Goal: Contribute content

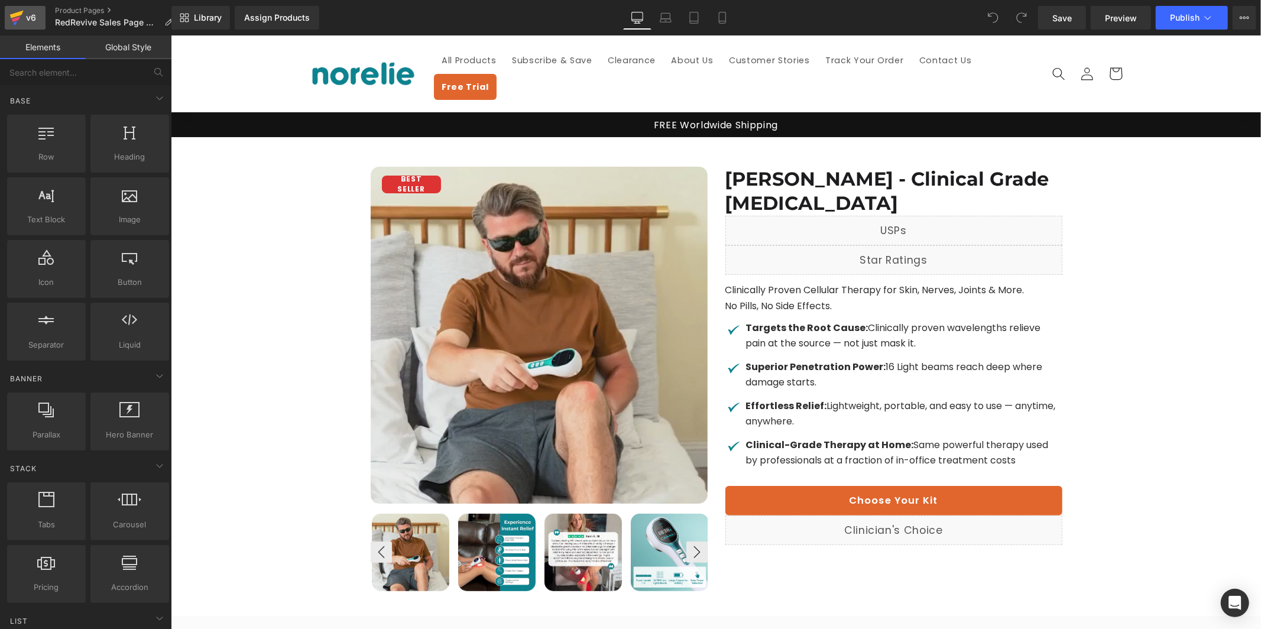
click at [30, 20] on div "v6" at bounding box center [31, 17] width 15 height 15
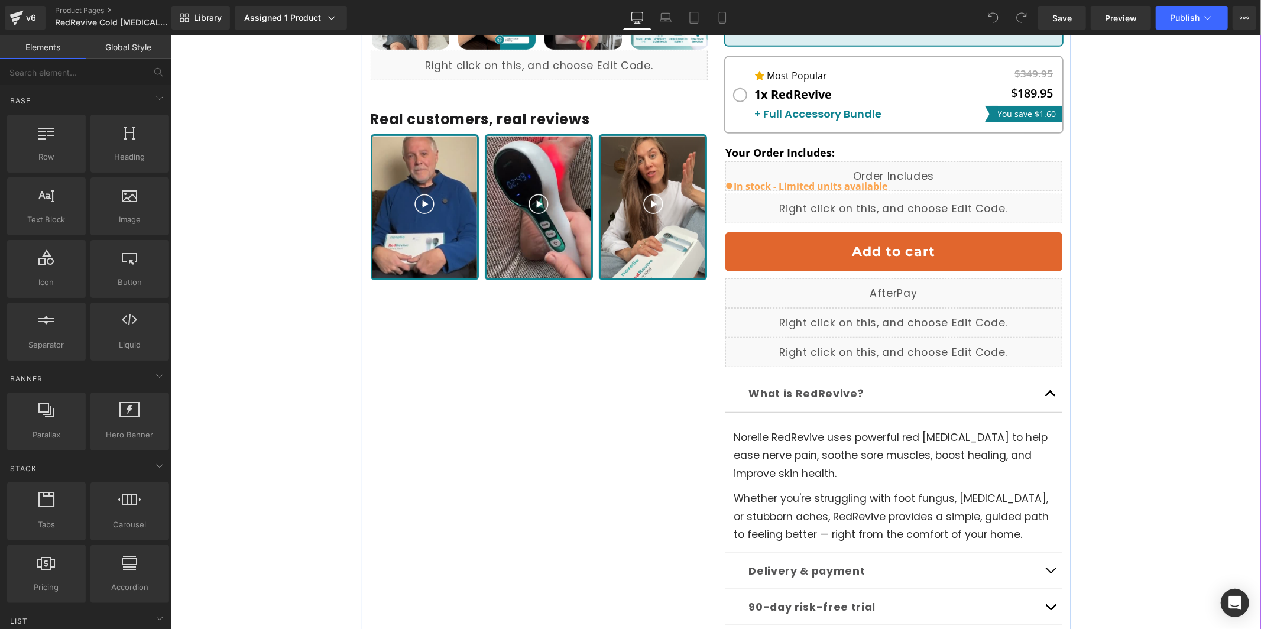
scroll to position [621, 0]
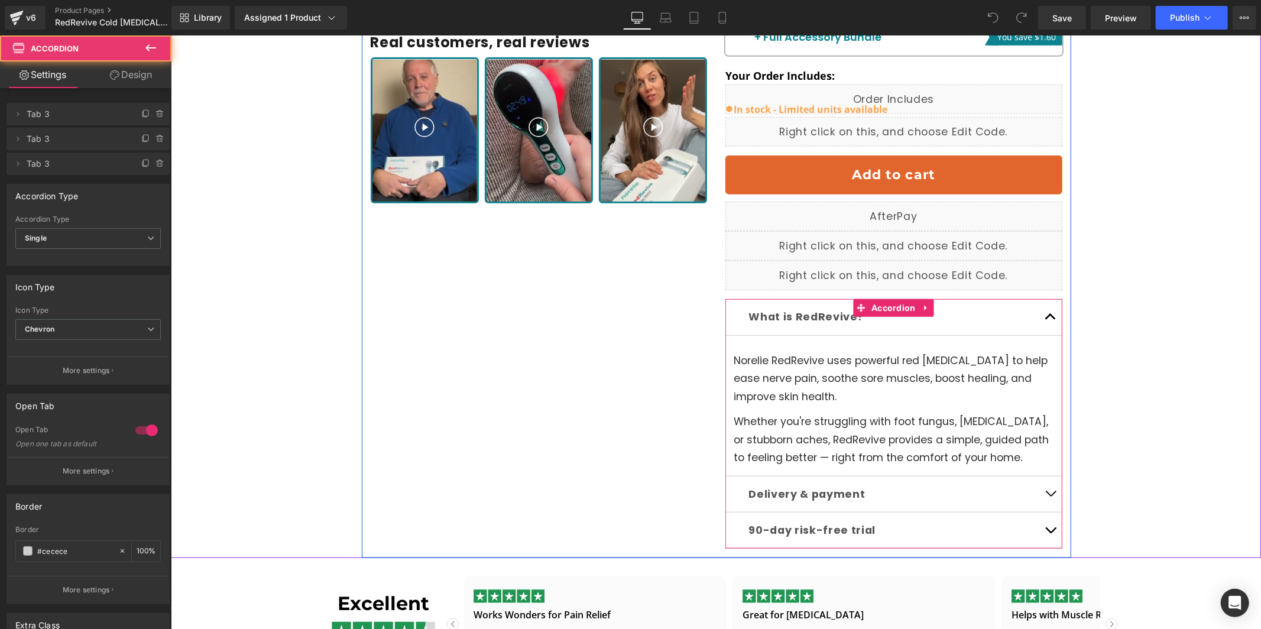
click at [1044, 477] on button "button" at bounding box center [1050, 493] width 24 height 35
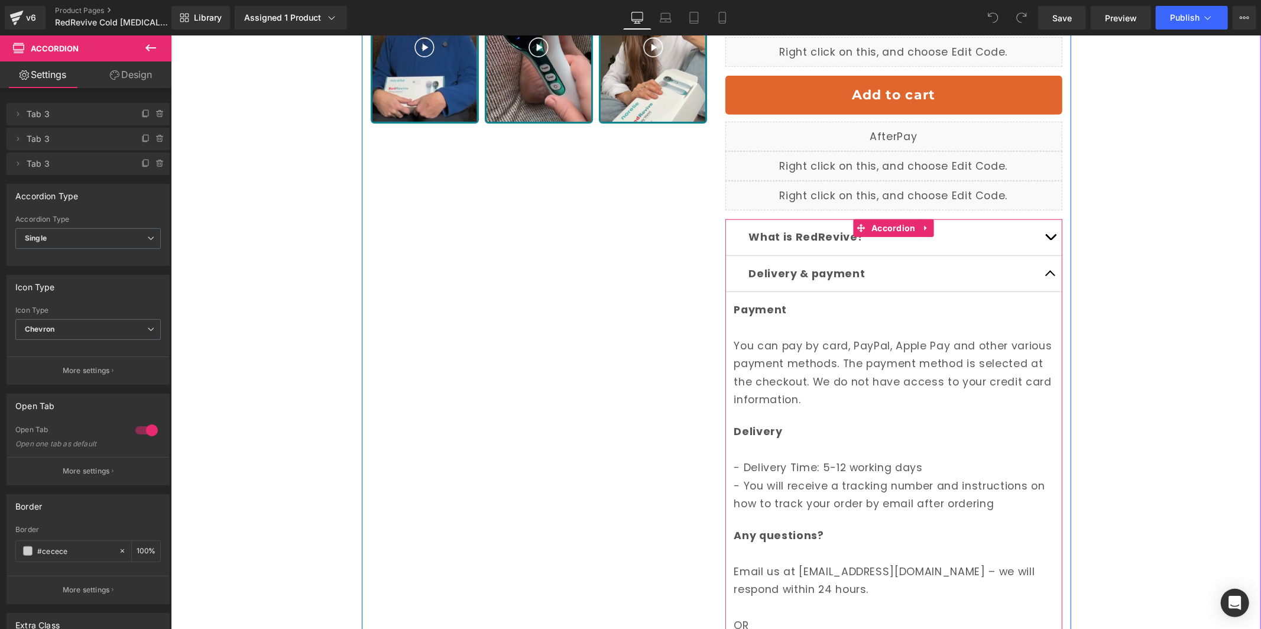
scroll to position [900, 0]
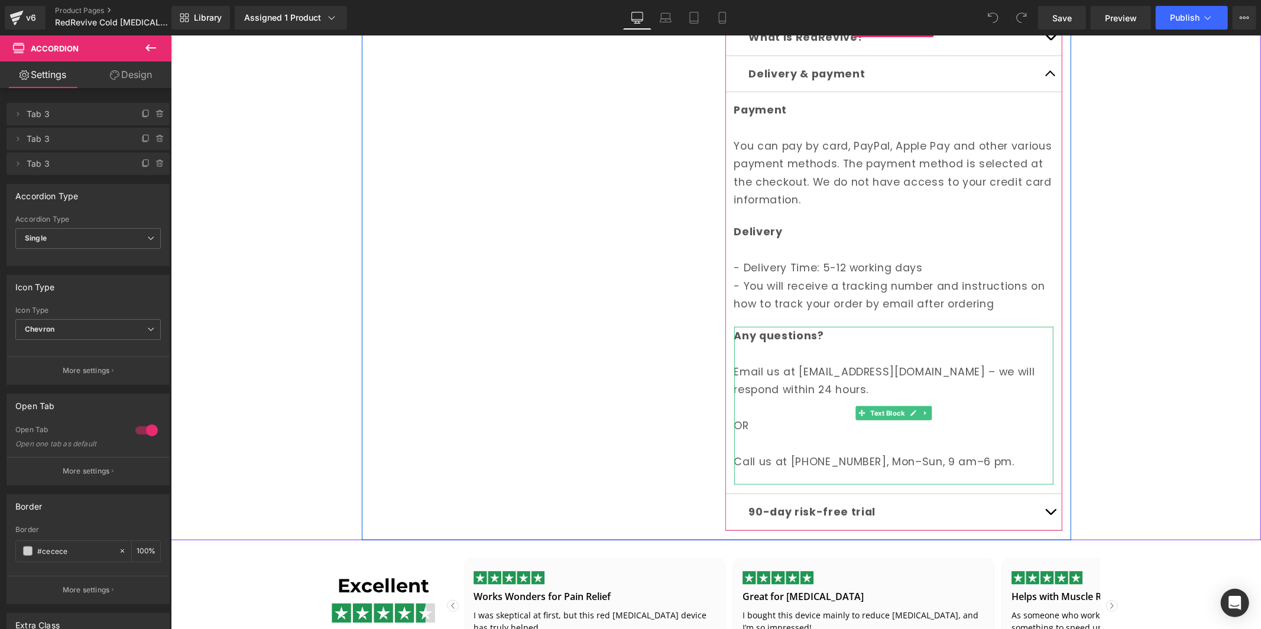
click at [772, 416] on p "OR" at bounding box center [892, 434] width 319 height 36
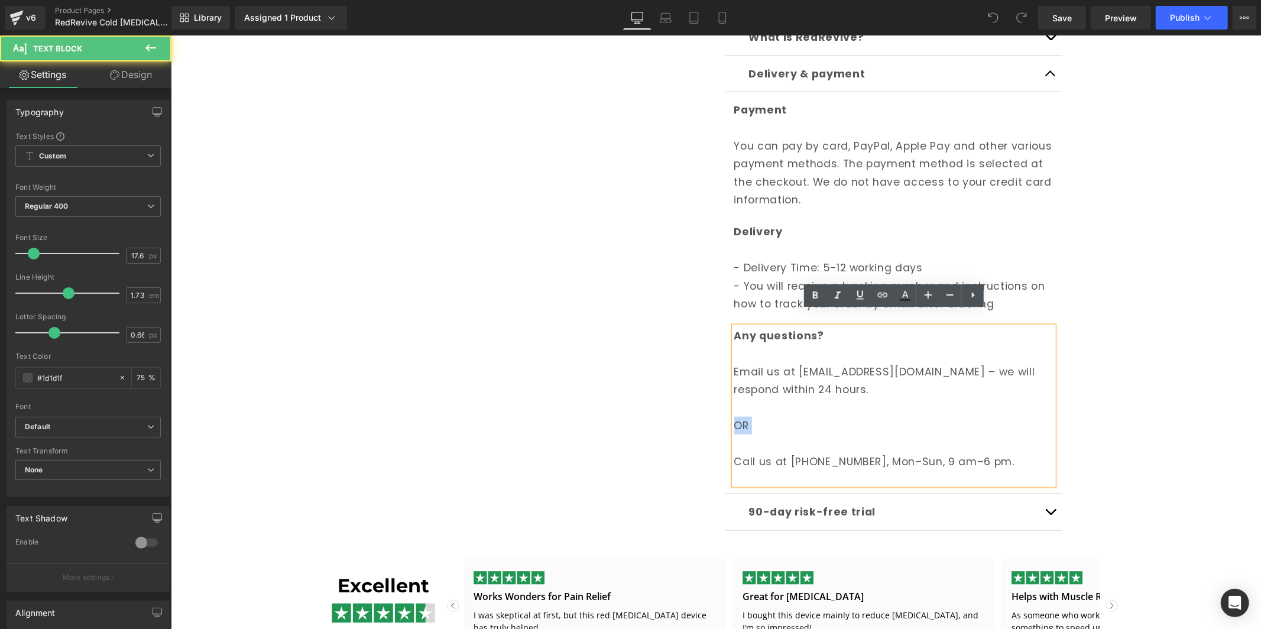
click at [772, 416] on p "OR" at bounding box center [892, 434] width 319 height 36
click at [752, 395] on p "Email us at [EMAIL_ADDRESS][DOMAIN_NAME] – we will respond within 24 hours." at bounding box center [892, 389] width 319 height 54
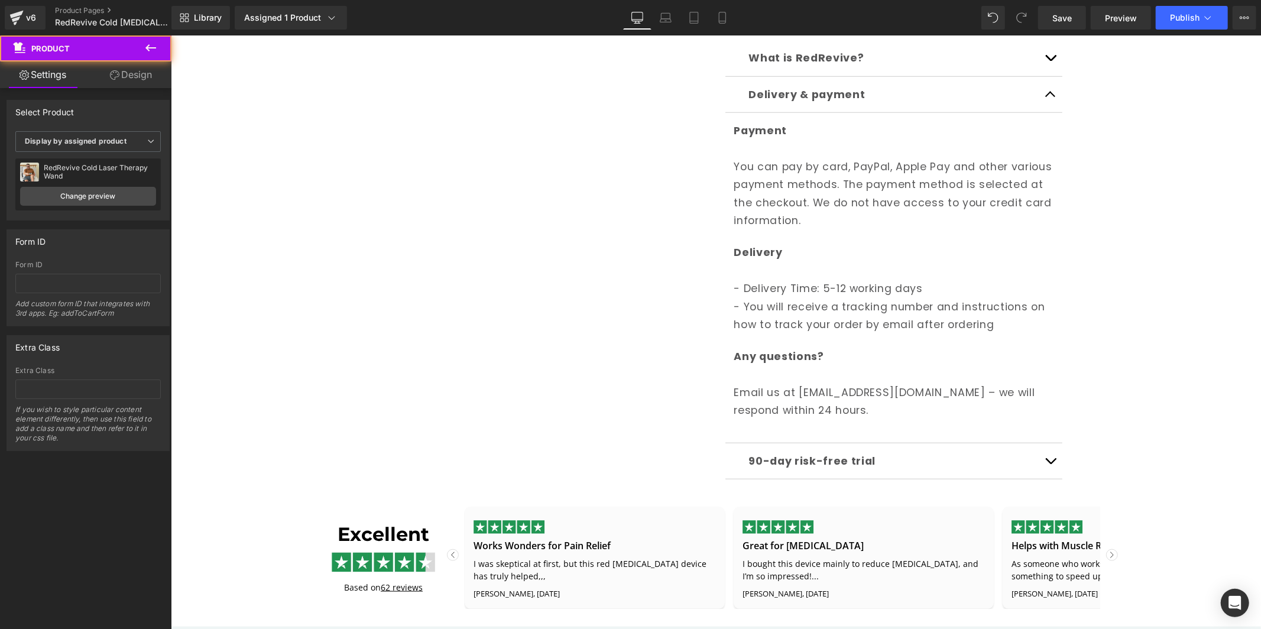
scroll to position [869, 0]
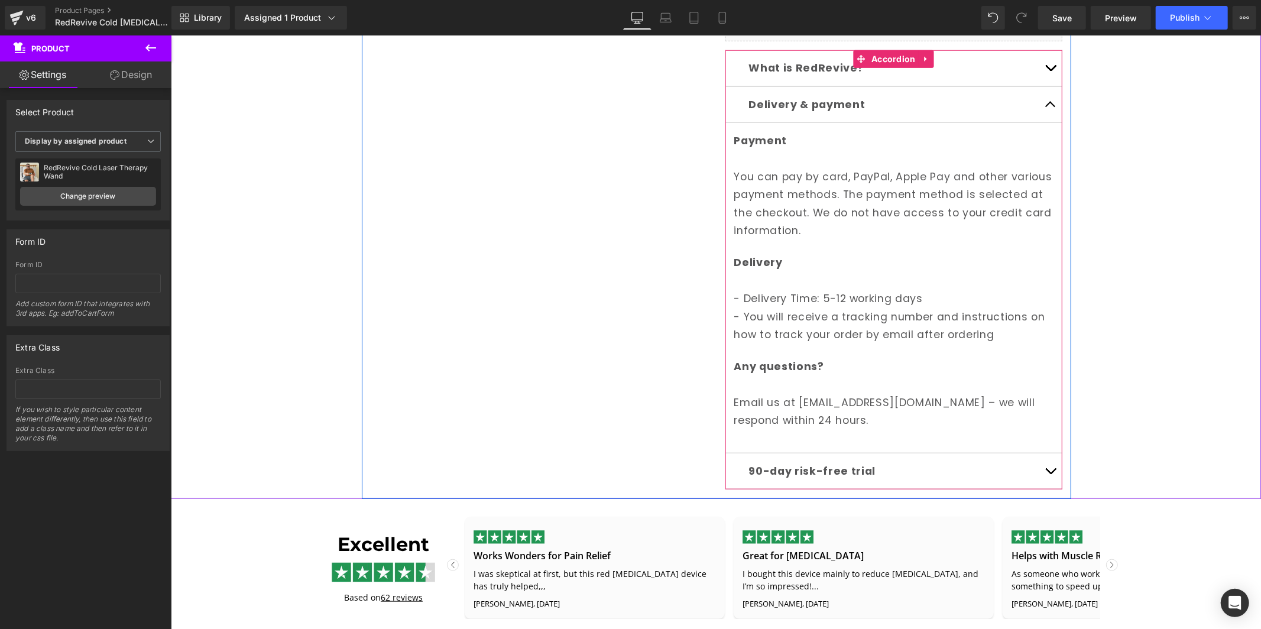
click at [1050, 70] on span "button" at bounding box center [1050, 70] width 0 height 0
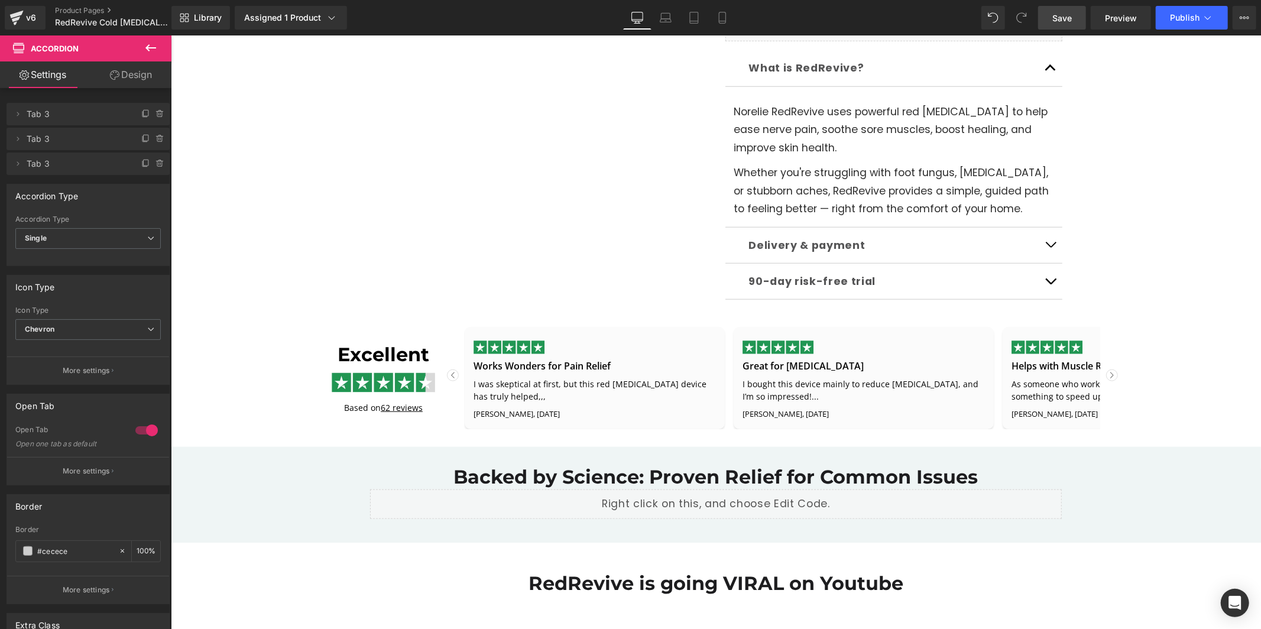
click at [1060, 21] on span "Save" at bounding box center [1062, 18] width 20 height 12
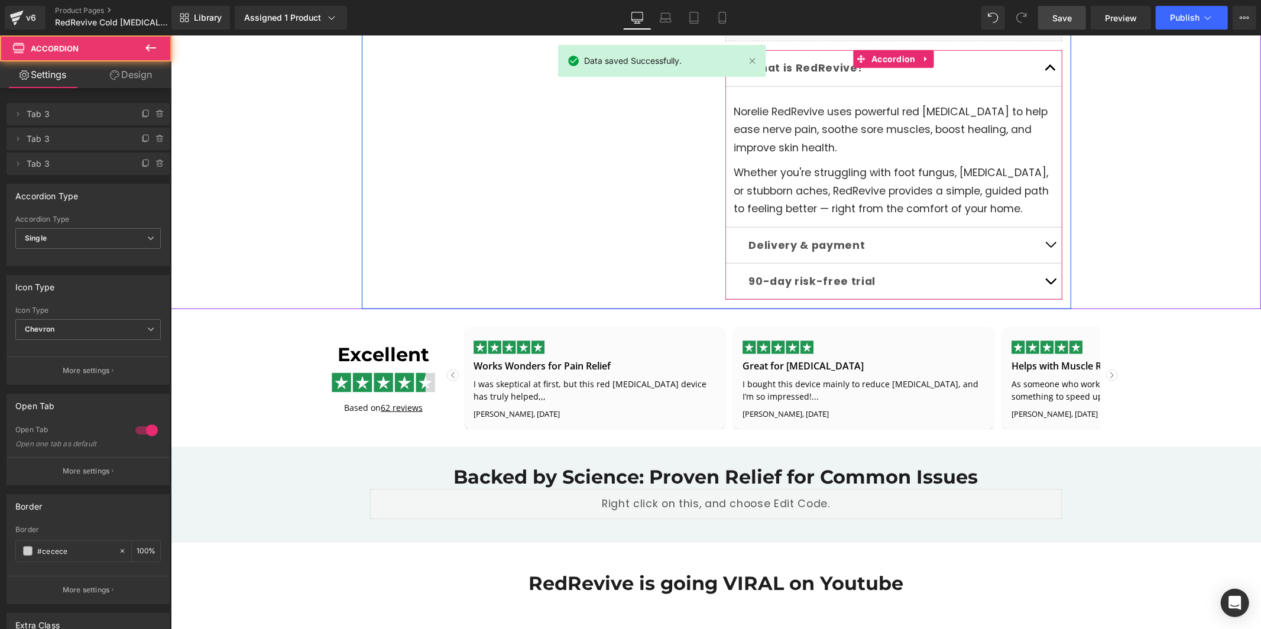
click at [1050, 284] on span "button" at bounding box center [1050, 284] width 0 height 0
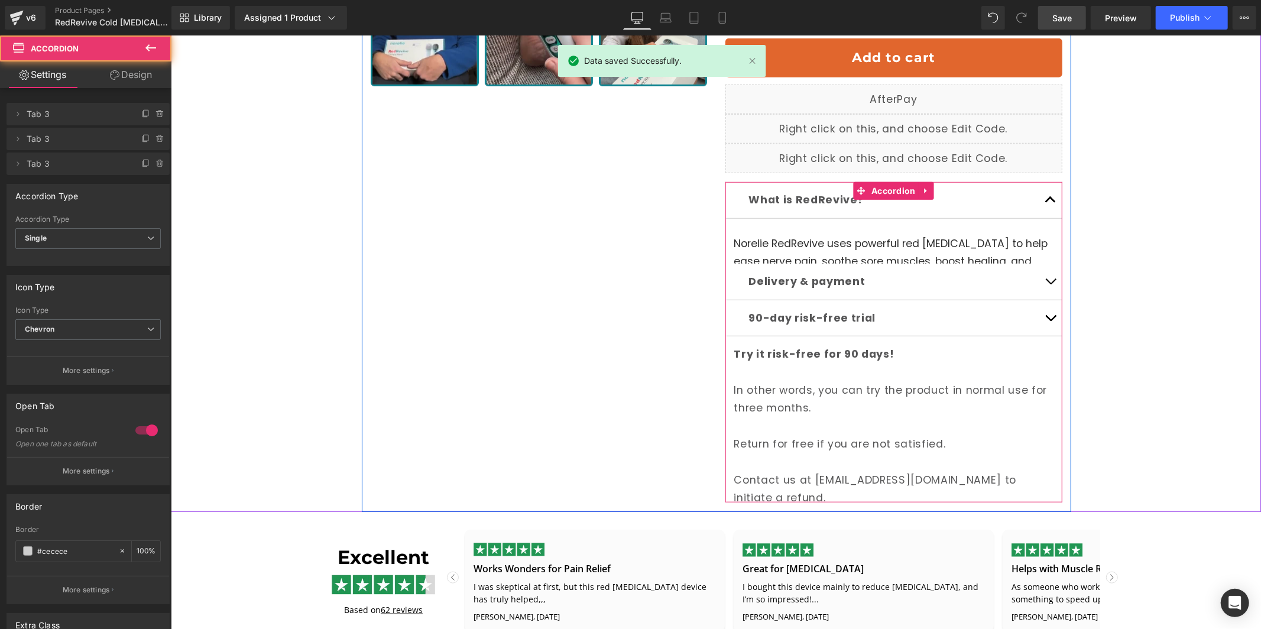
scroll to position [729, 0]
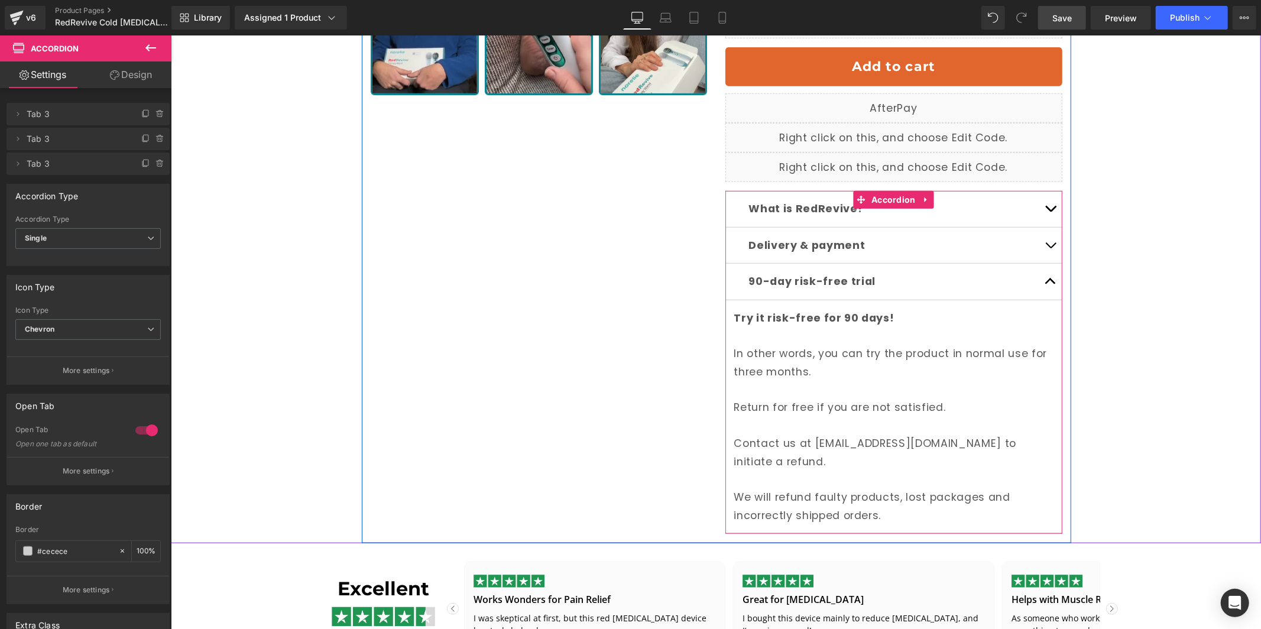
click at [1050, 284] on span "button" at bounding box center [1050, 284] width 0 height 0
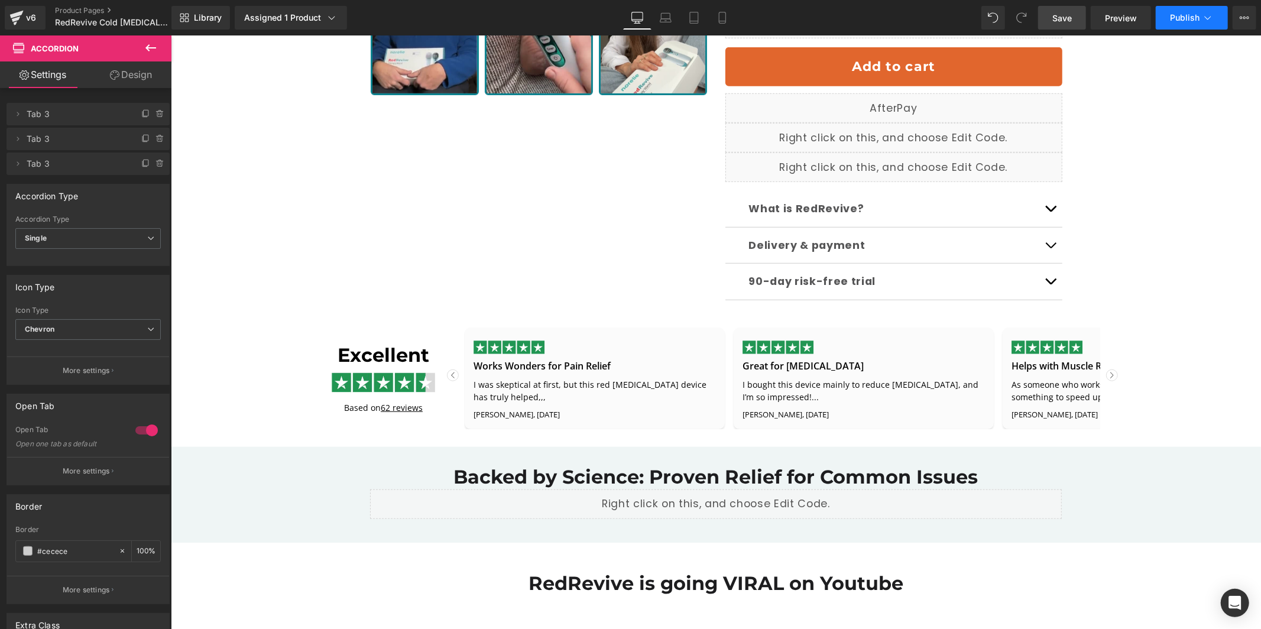
click at [1186, 26] on button "Publish" at bounding box center [1191, 18] width 72 height 24
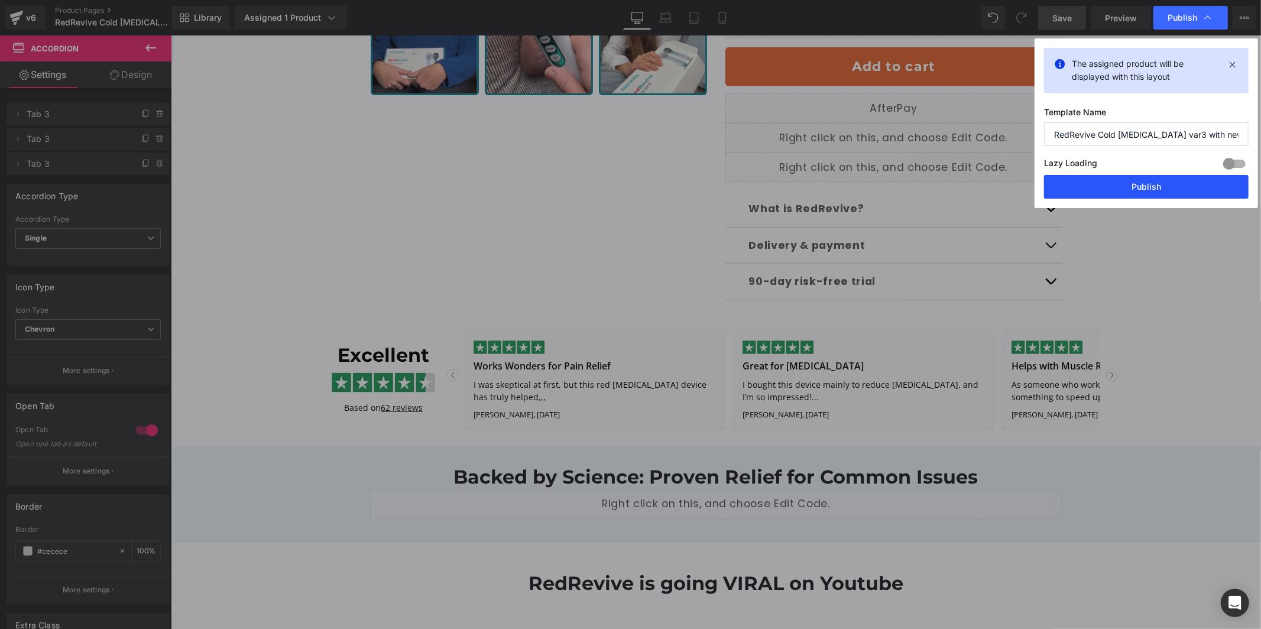
click at [1111, 183] on button "Publish" at bounding box center [1146, 187] width 204 height 24
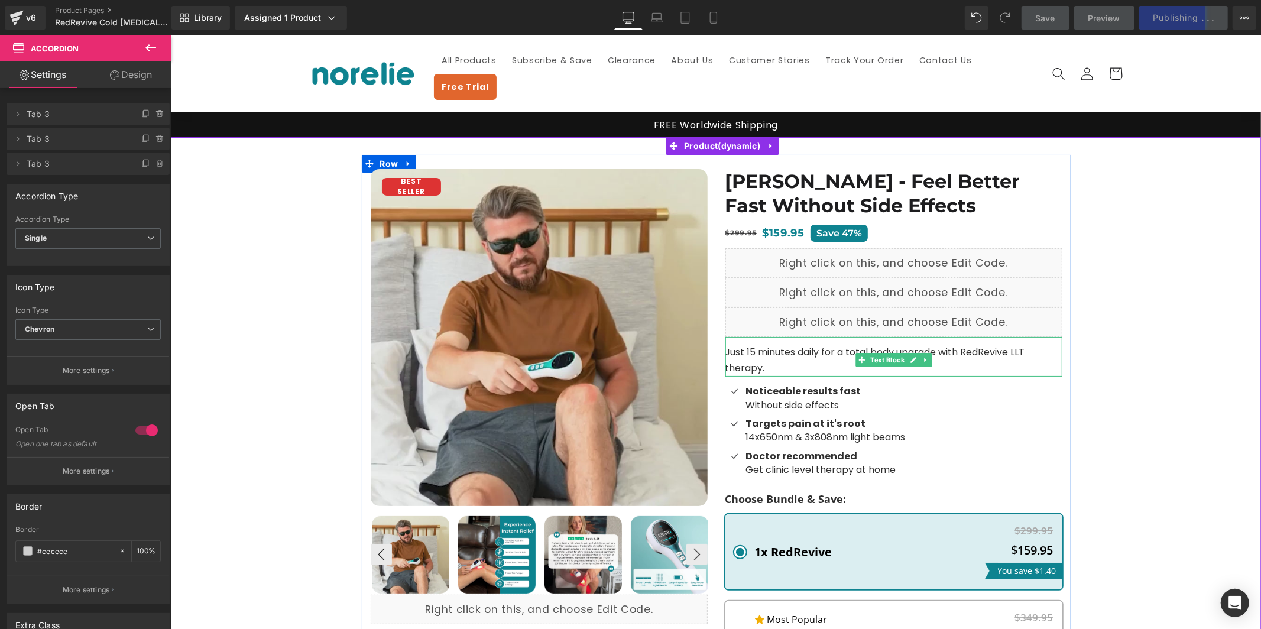
scroll to position [2, 0]
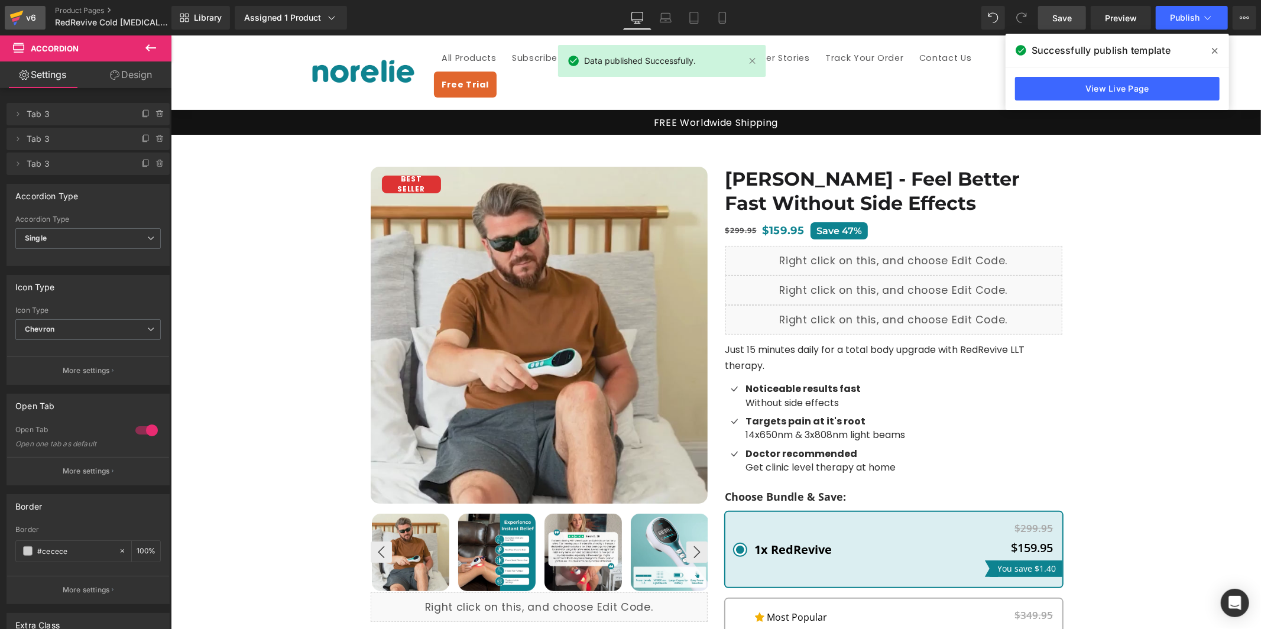
click at [30, 18] on div "v6" at bounding box center [31, 17] width 15 height 15
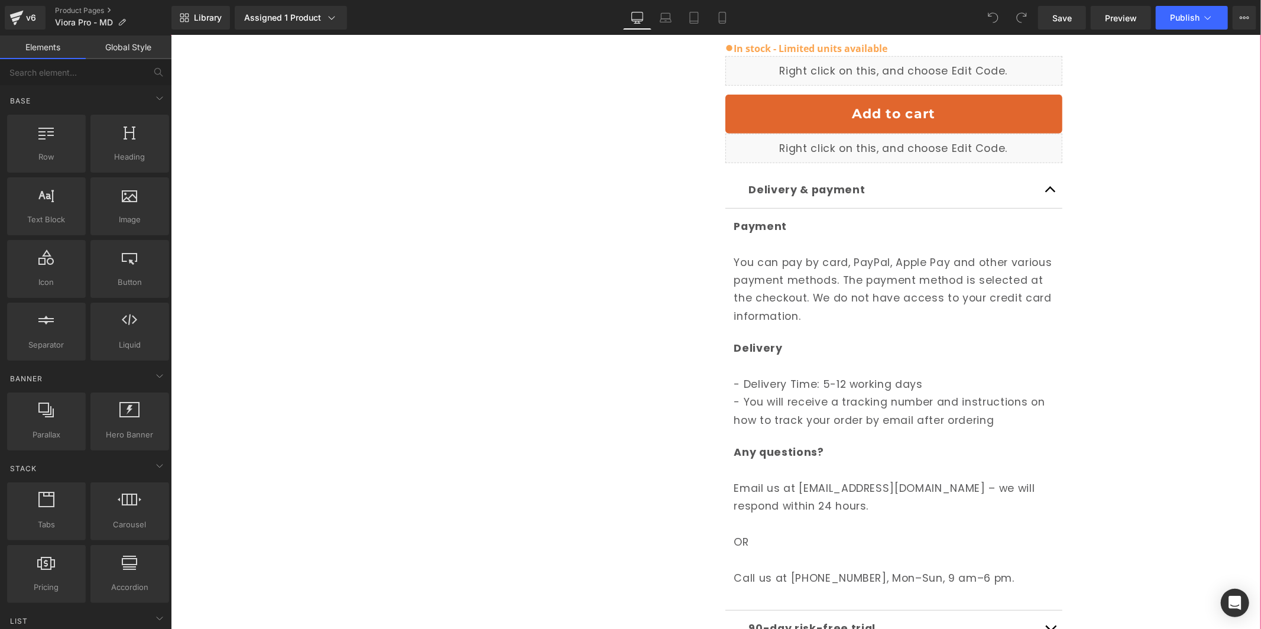
scroll to position [593, 0]
click at [783, 478] on p "Email us at [EMAIL_ADDRESS][DOMAIN_NAME] – we will respond within 24 hours." at bounding box center [892, 505] width 319 height 54
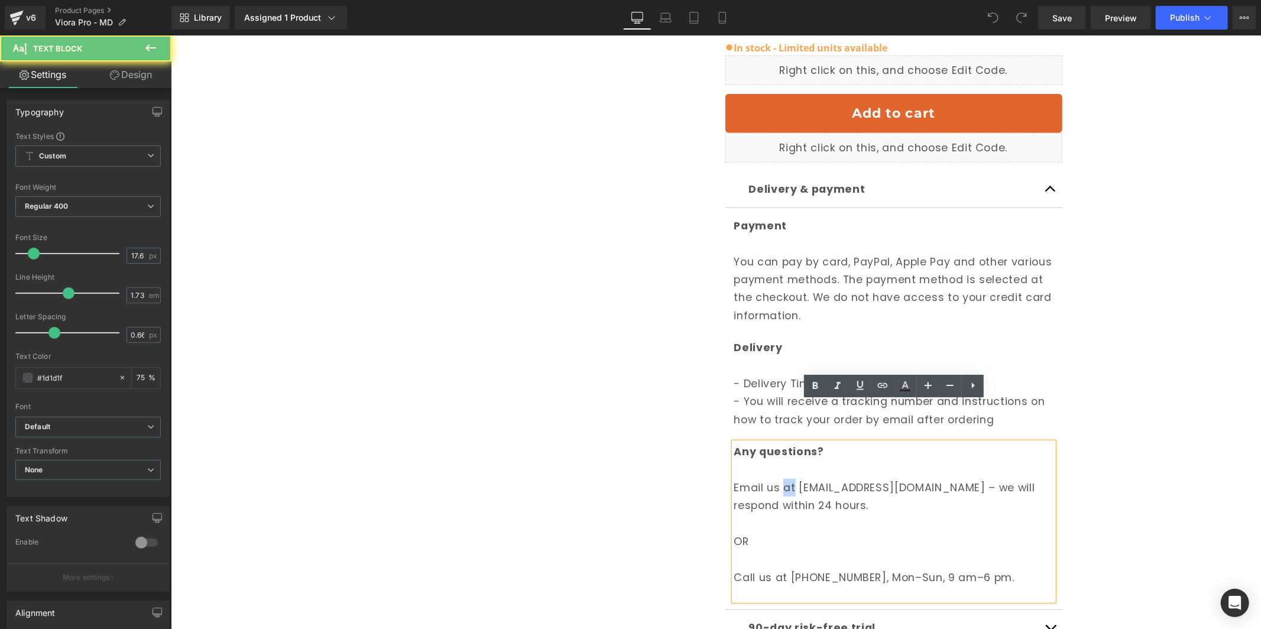
click at [783, 478] on p "Email us at [EMAIL_ADDRESS][DOMAIN_NAME] – we will respond within 24 hours." at bounding box center [892, 505] width 319 height 54
click at [751, 478] on p "Email us at [EMAIL_ADDRESS][DOMAIN_NAME] – we will respond within 24 hours." at bounding box center [892, 505] width 319 height 54
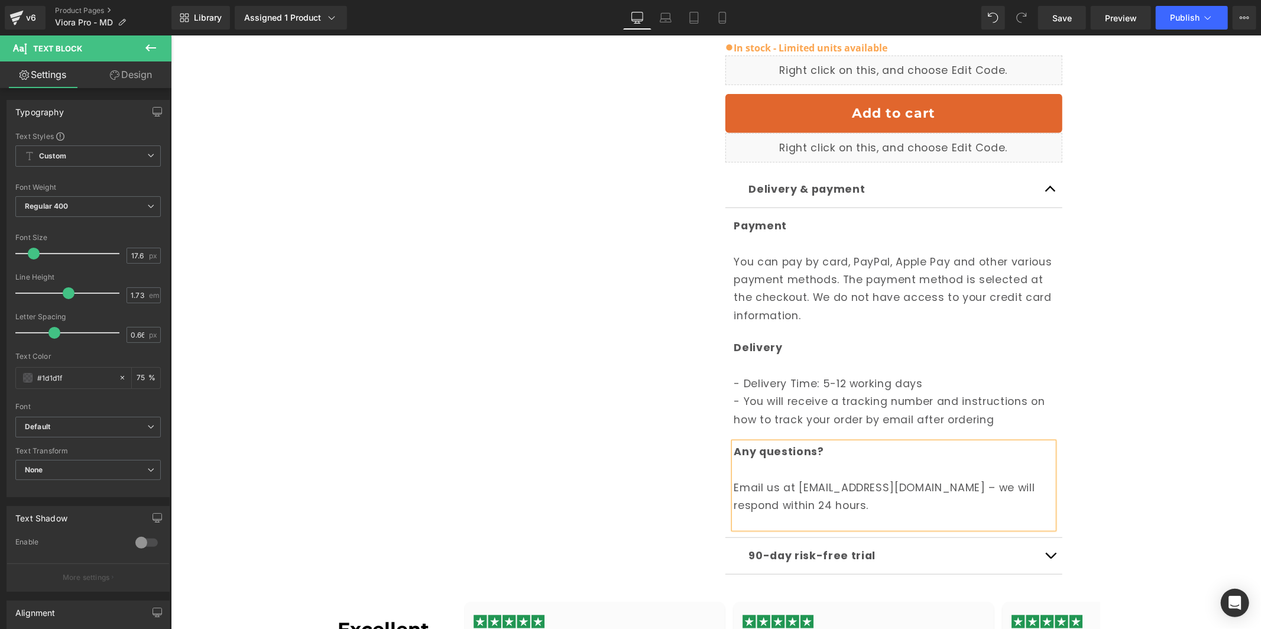
click at [1189, 165] on div "WAREHOUSE CLEARANCE (P) Image ‹" at bounding box center [715, 72] width 1077 height 1022
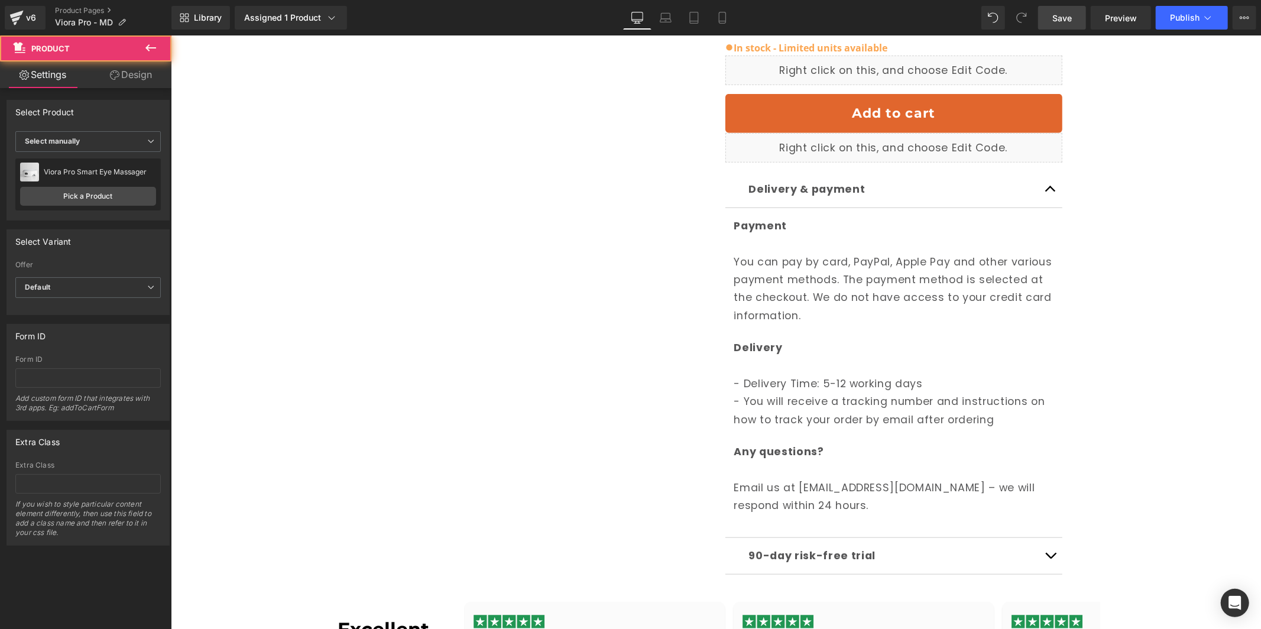
click at [1051, 14] on link "Save" at bounding box center [1062, 18] width 48 height 24
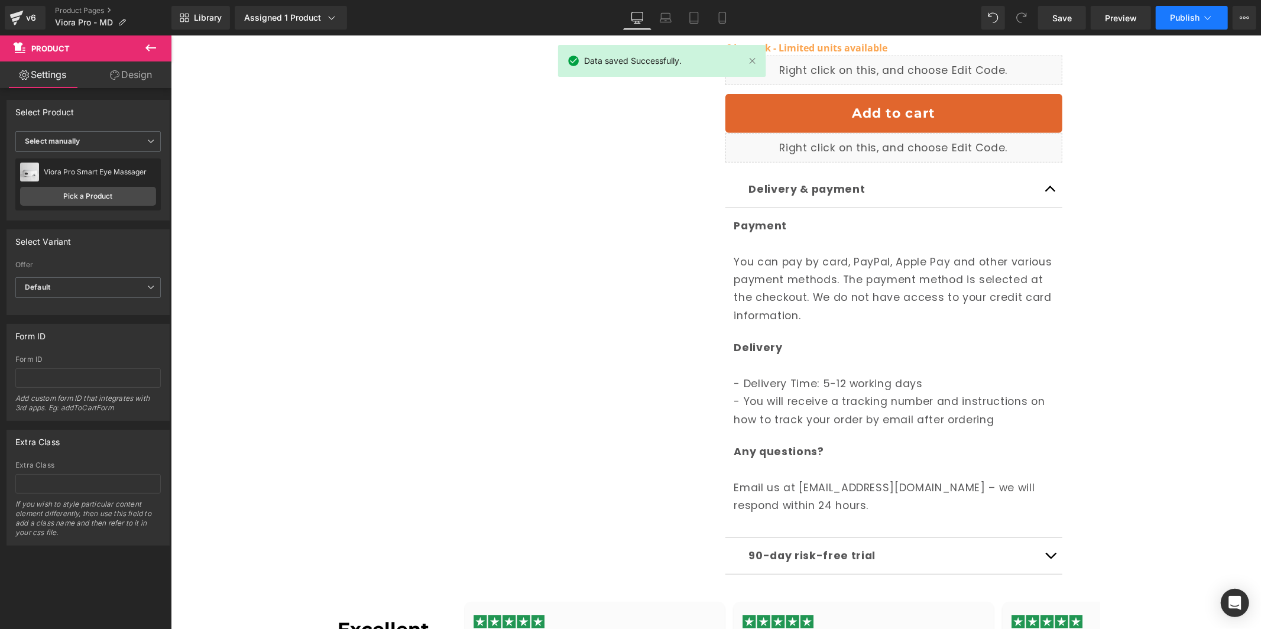
click at [1177, 14] on span "Publish" at bounding box center [1184, 17] width 30 height 9
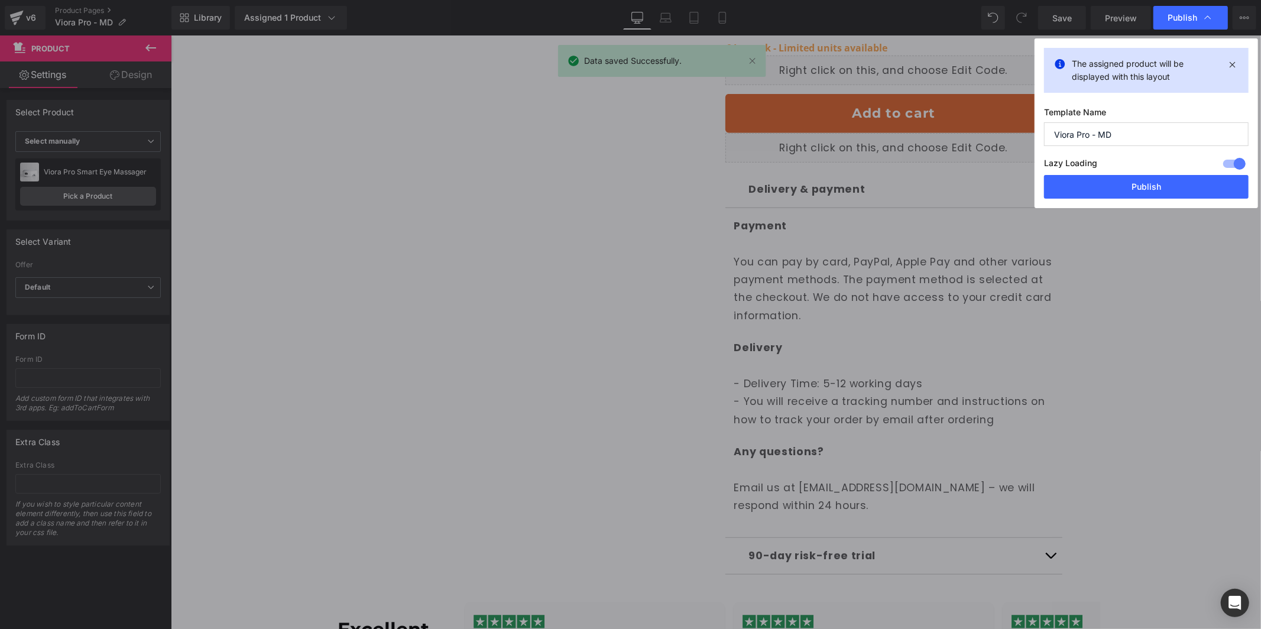
drag, startPoint x: 1164, startPoint y: 175, endPoint x: 1152, endPoint y: 174, distance: 11.9
click at [1155, 174] on div "The assigned product will be displayed with this layout Template Name Viora Pro…" at bounding box center [1145, 123] width 223 height 170
click at [1146, 176] on button "Publish" at bounding box center [1146, 187] width 204 height 24
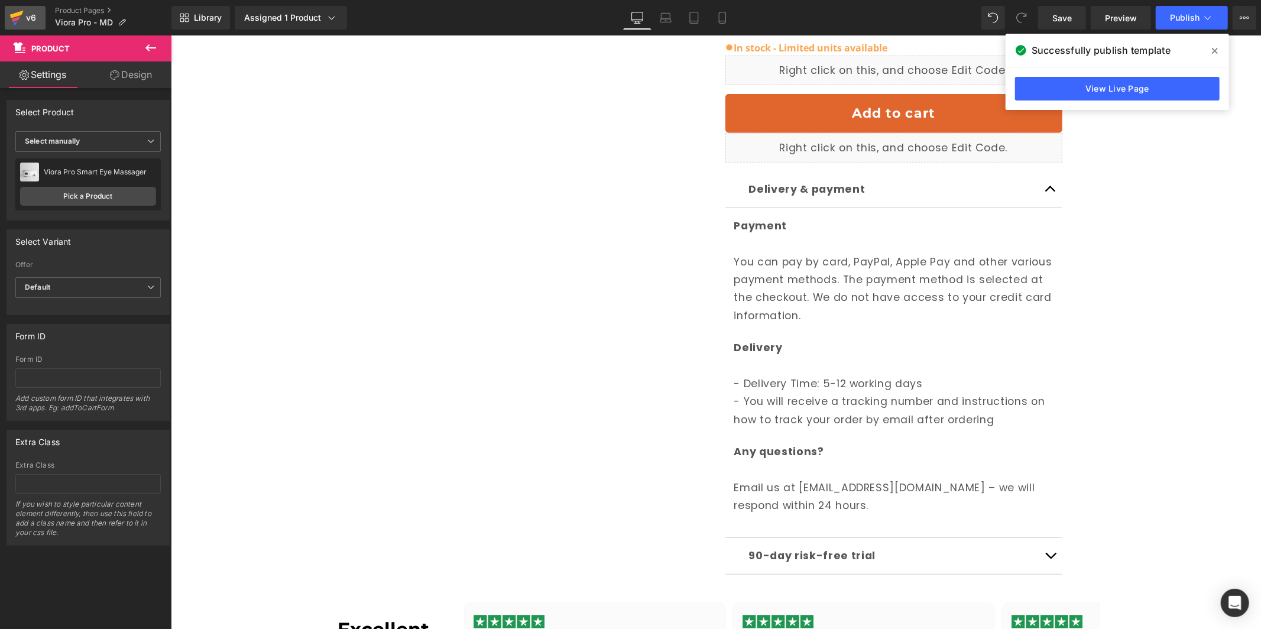
click at [33, 17] on div "v6" at bounding box center [31, 17] width 15 height 15
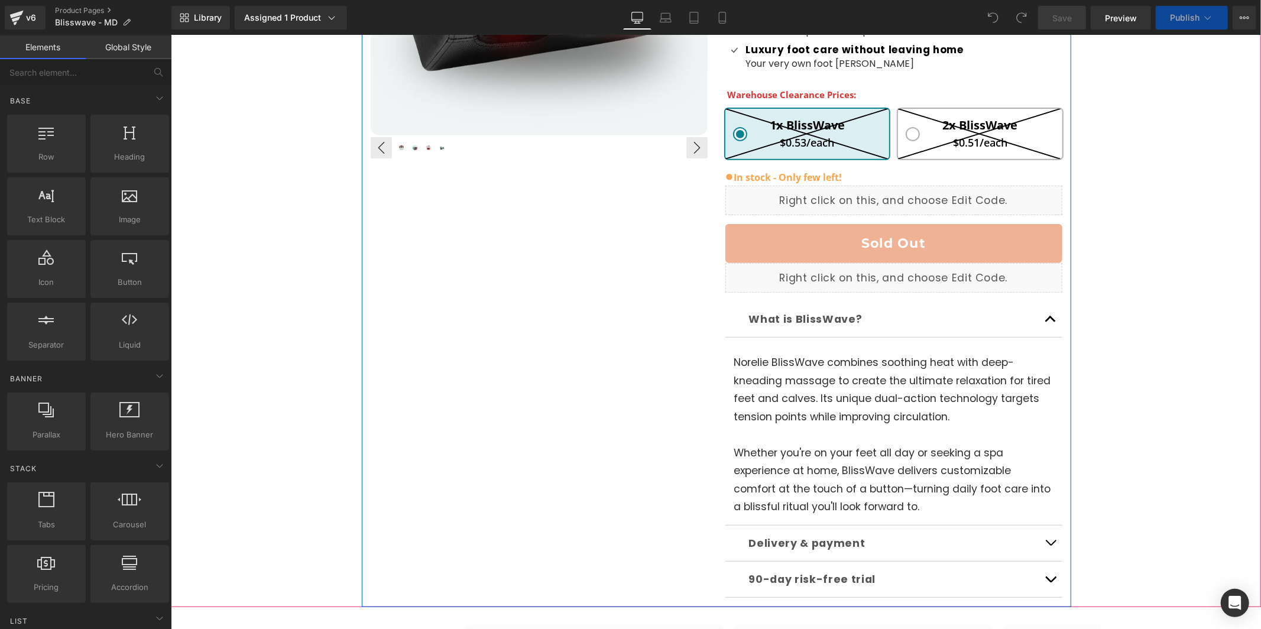
scroll to position [525, 0]
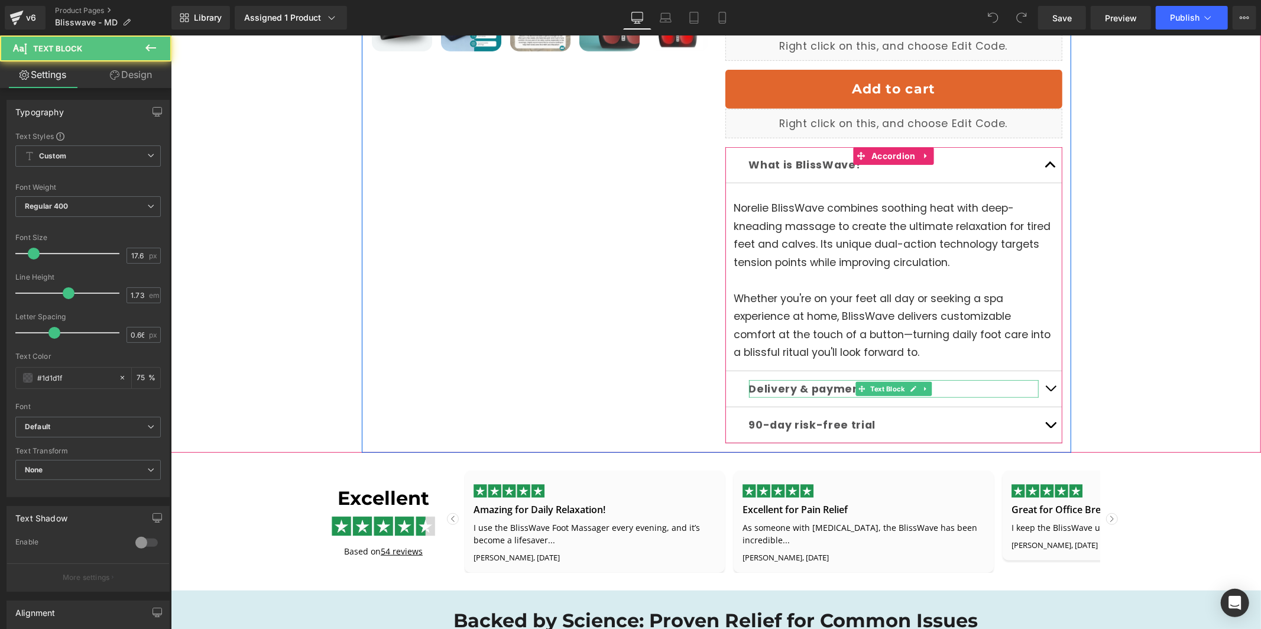
click at [846, 381] on b "Delivery & payment" at bounding box center [806, 388] width 116 height 14
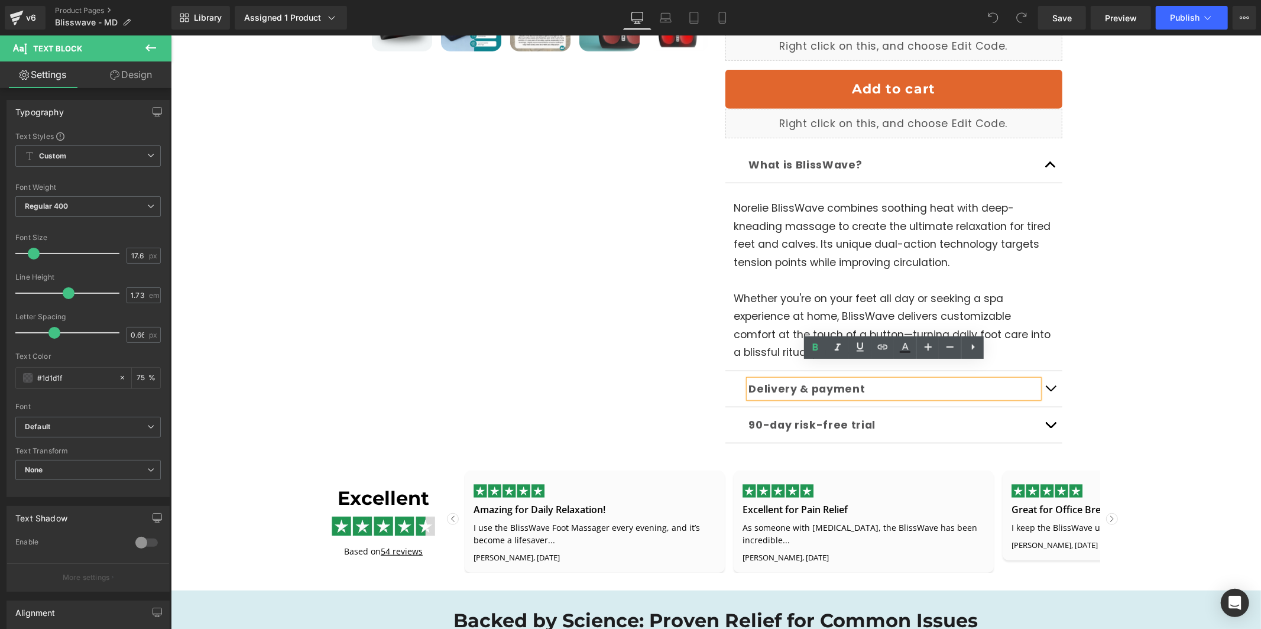
click at [1050, 372] on button "button" at bounding box center [1050, 388] width 24 height 35
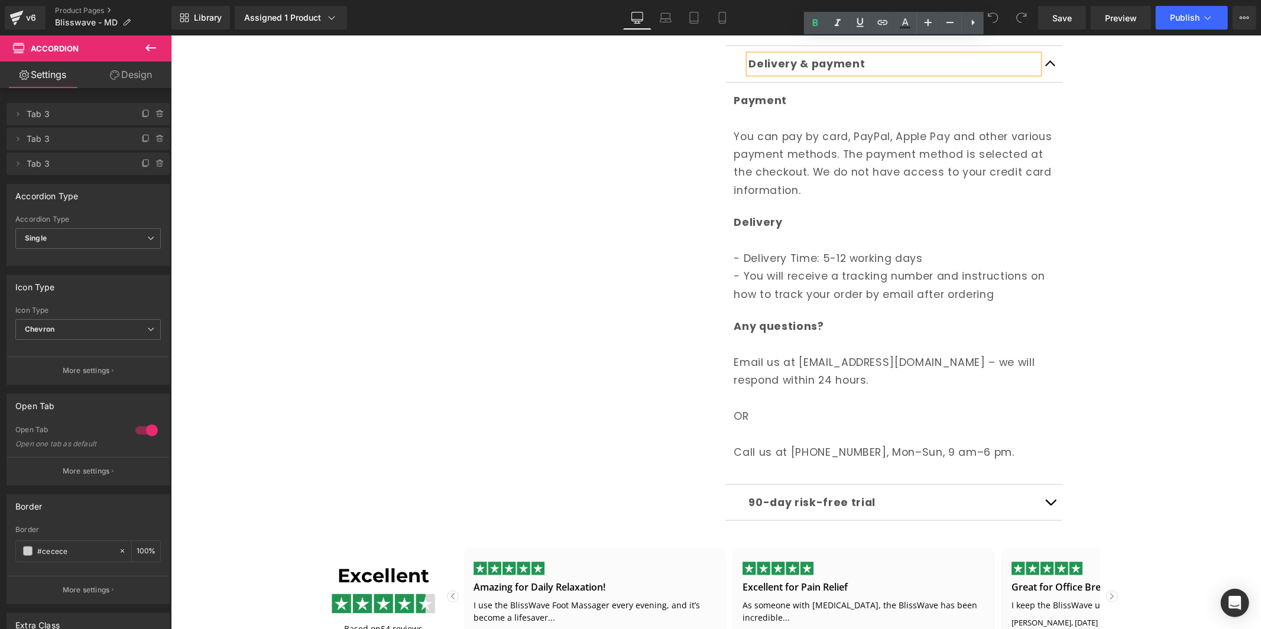
scroll to position [662, 0]
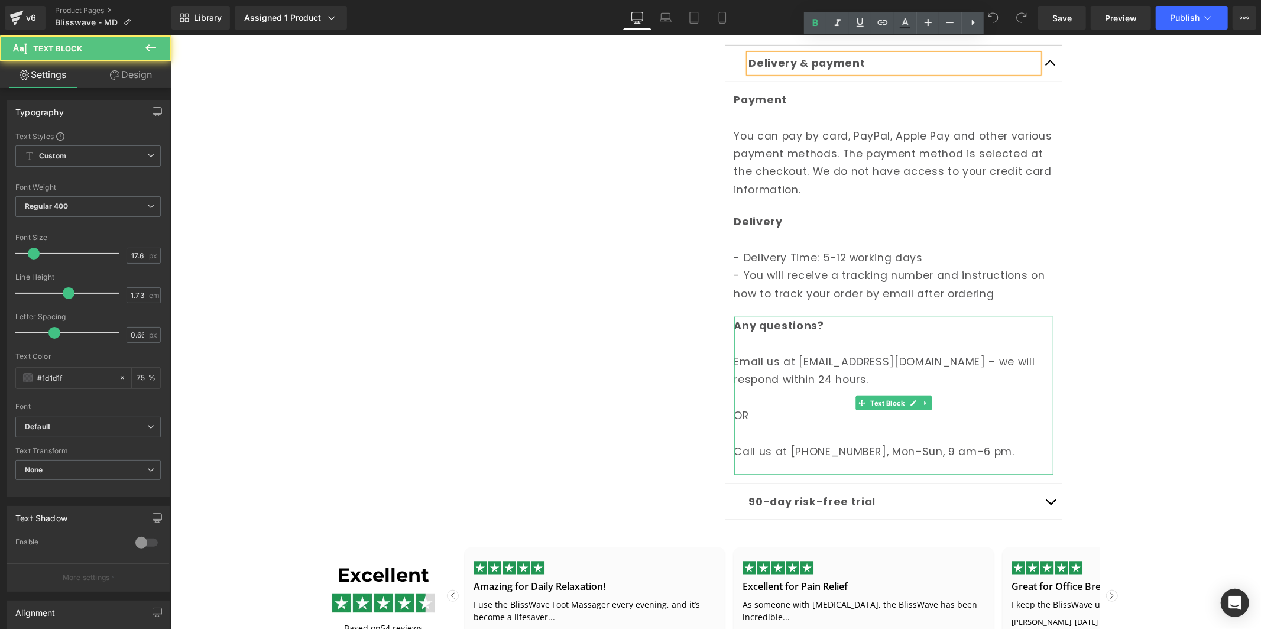
click at [796, 366] on p "Email us at [EMAIL_ADDRESS][DOMAIN_NAME] – we will respond within 24 hours." at bounding box center [892, 379] width 319 height 54
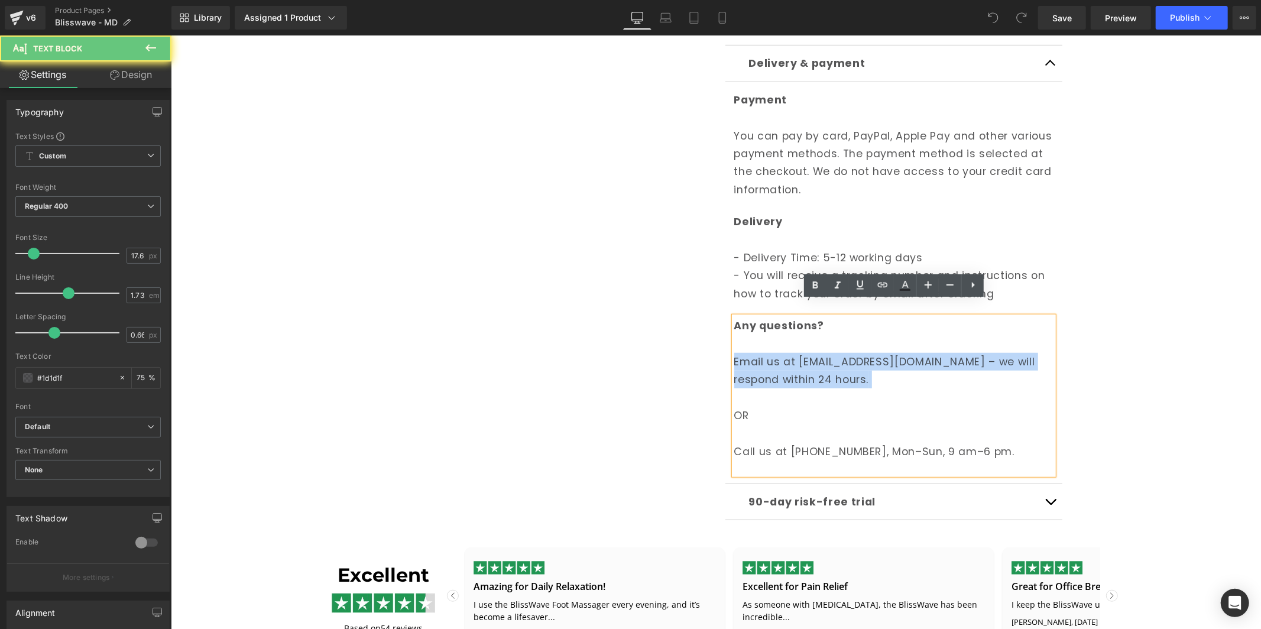
click at [796, 366] on p "Email us at [EMAIL_ADDRESS][DOMAIN_NAME] – we will respond within 24 hours." at bounding box center [892, 379] width 319 height 54
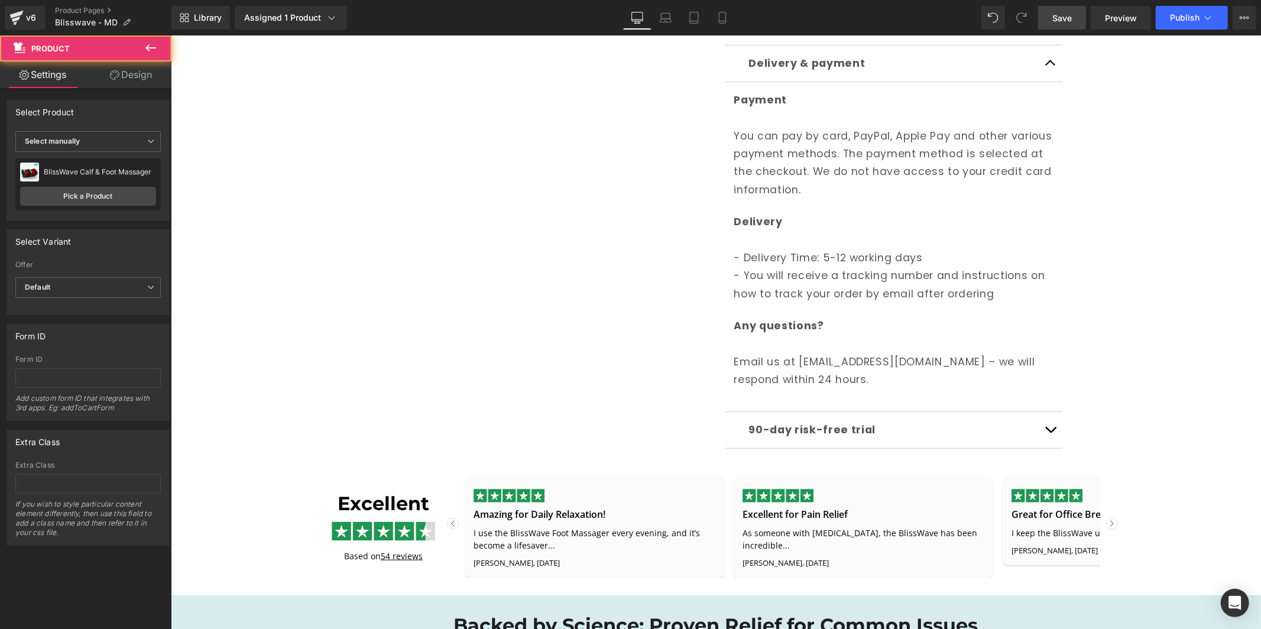
click at [1071, 22] on span "Save" at bounding box center [1062, 18] width 20 height 12
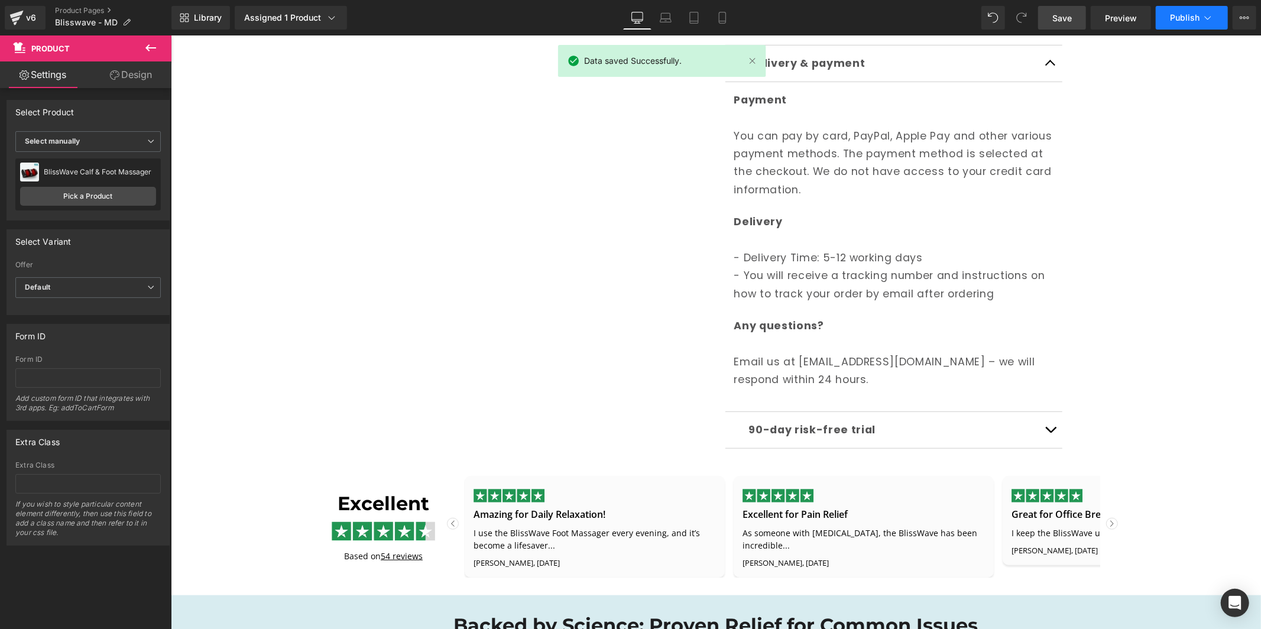
click at [1175, 15] on span "Publish" at bounding box center [1184, 17] width 30 height 9
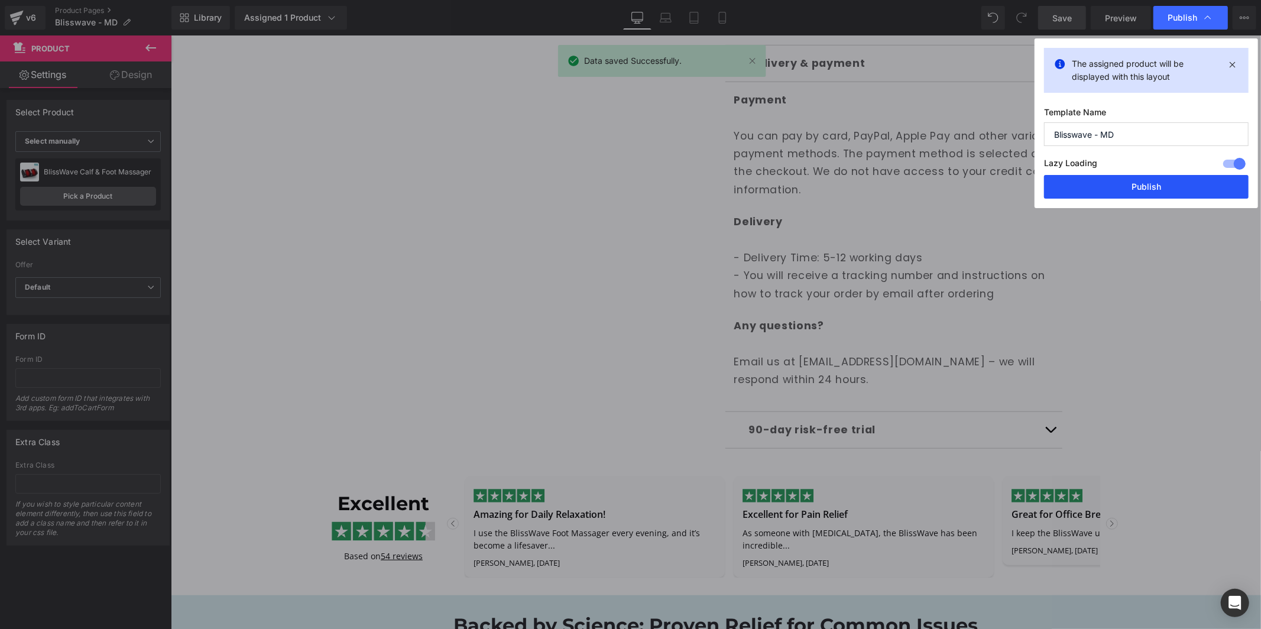
drag, startPoint x: 1169, startPoint y: 192, endPoint x: 733, endPoint y: 249, distance: 439.2
click at [1169, 192] on button "Publish" at bounding box center [1146, 187] width 204 height 24
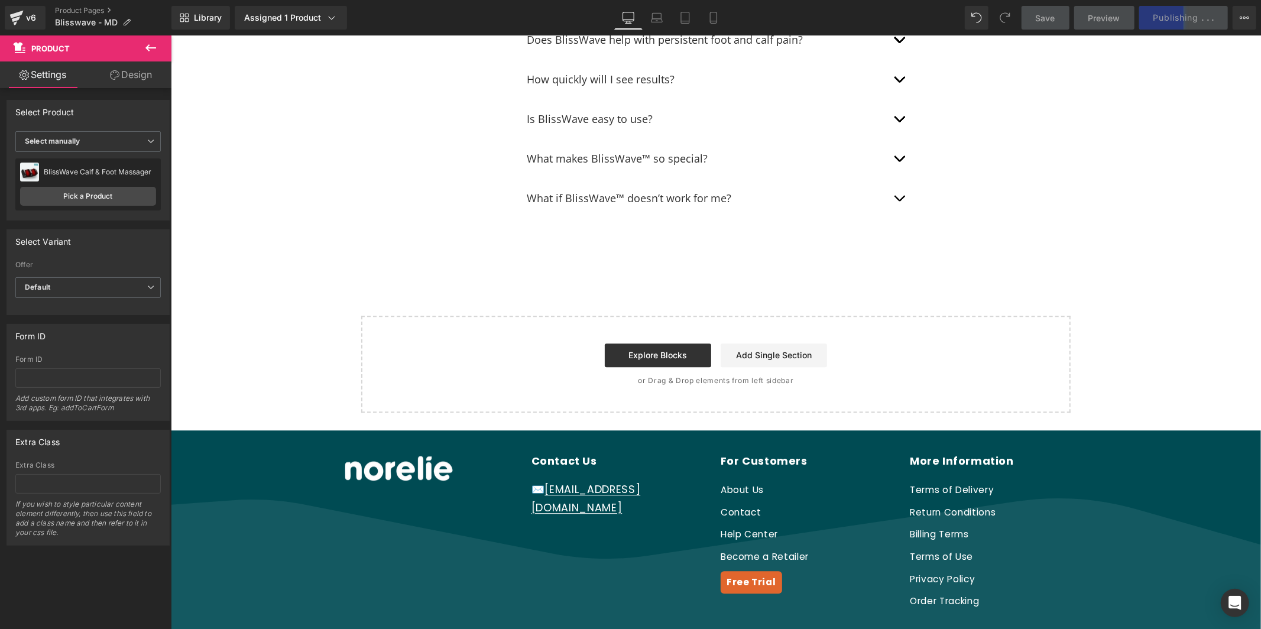
scroll to position [6467, 0]
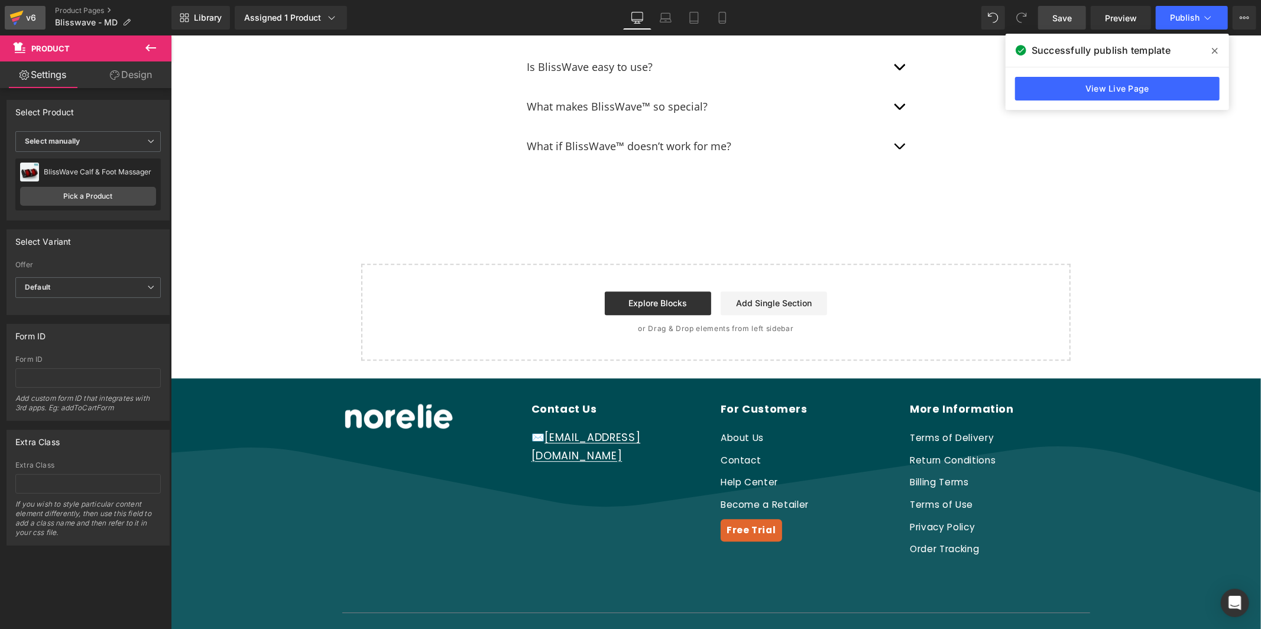
drag, startPoint x: 1, startPoint y: 23, endPoint x: 9, endPoint y: 21, distance: 7.9
click at [5, 22] on div "v6 Product Pages Blisswave - MD" at bounding box center [85, 17] width 171 height 35
click at [20, 21] on icon at bounding box center [16, 18] width 14 height 30
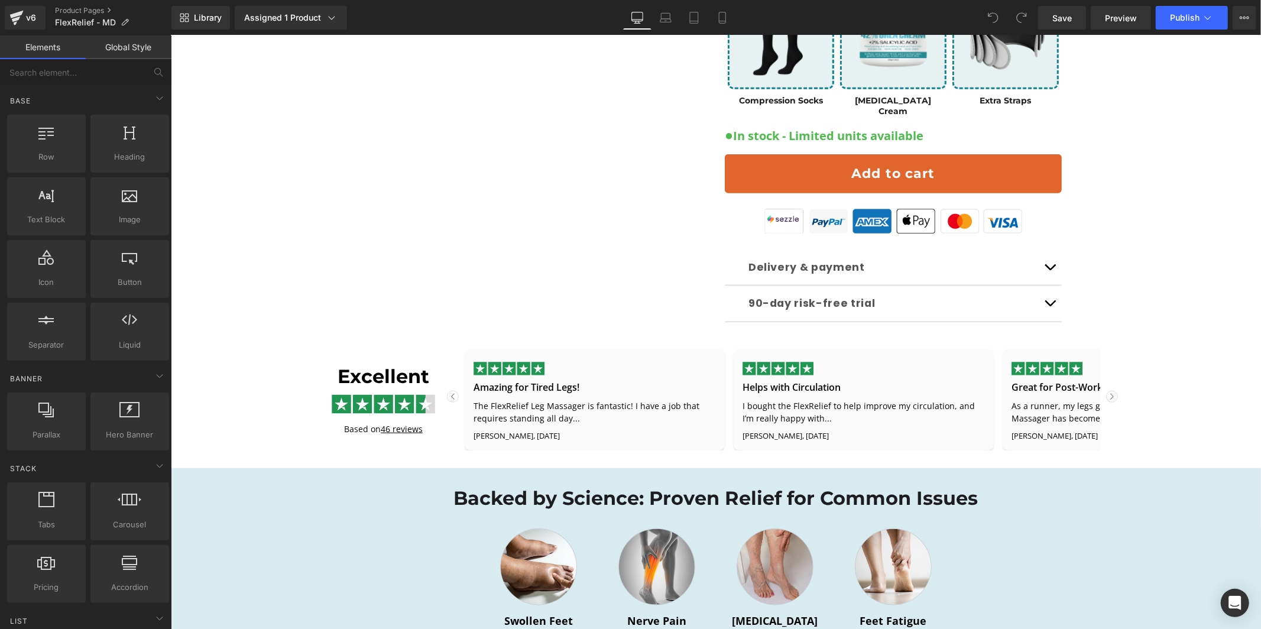
scroll to position [800, 0]
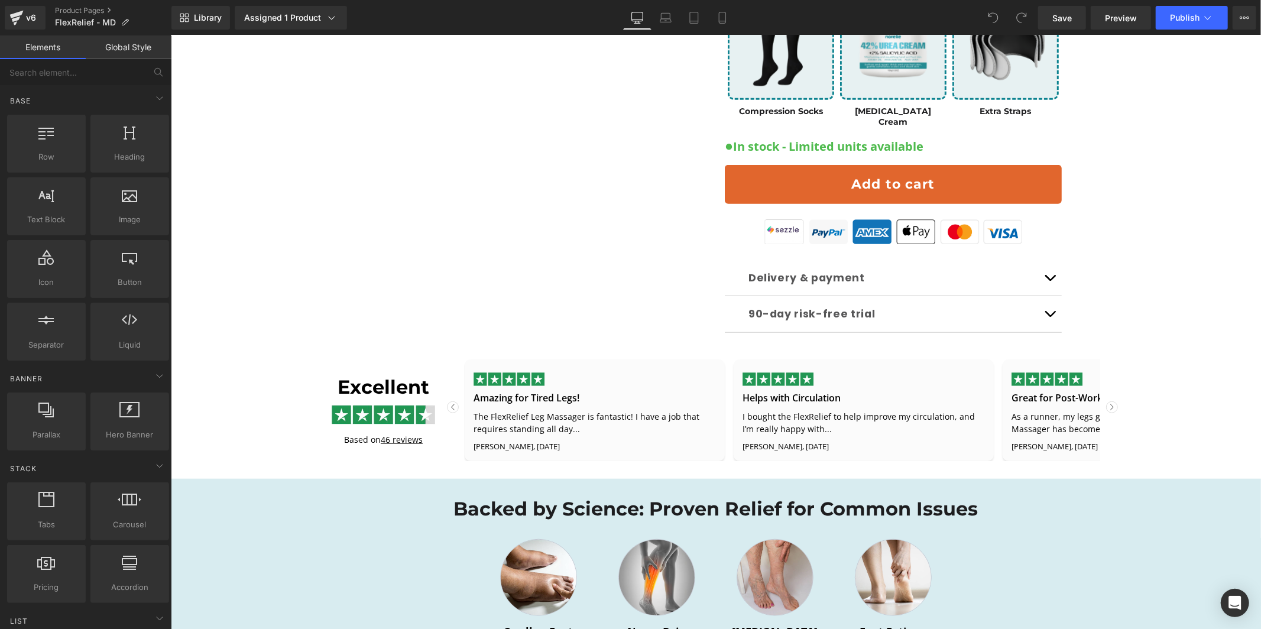
click at [810, 270] on b "Delivery & payment" at bounding box center [806, 277] width 116 height 14
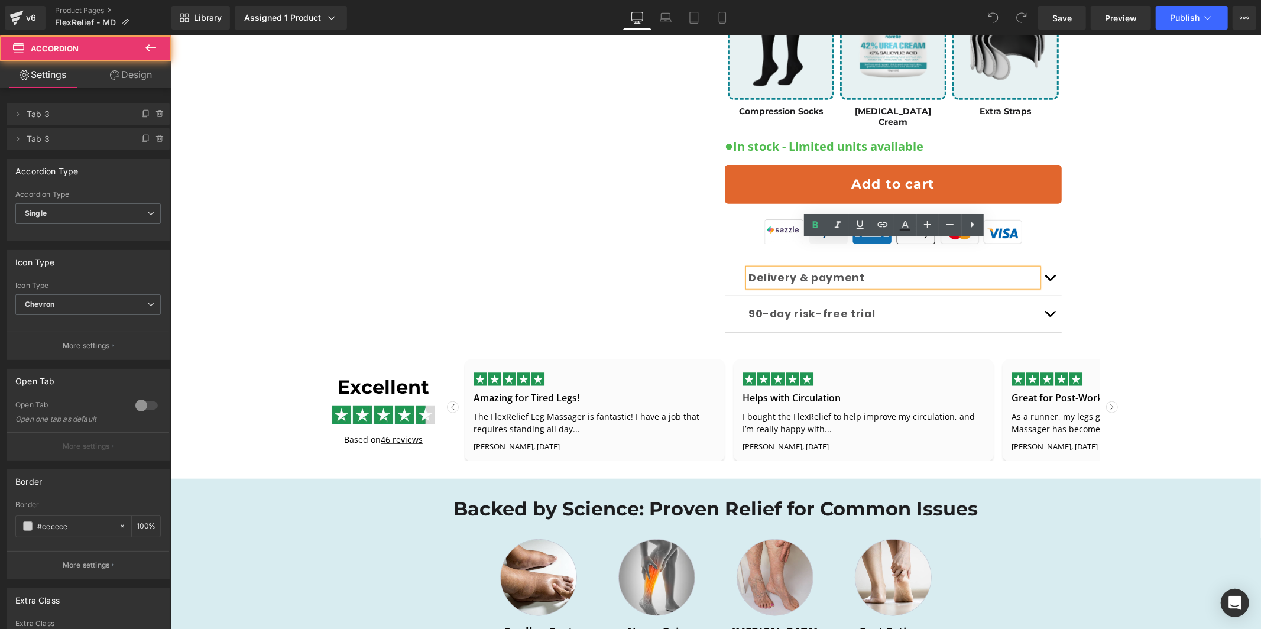
click at [1049, 259] on button "button" at bounding box center [1049, 276] width 24 height 35
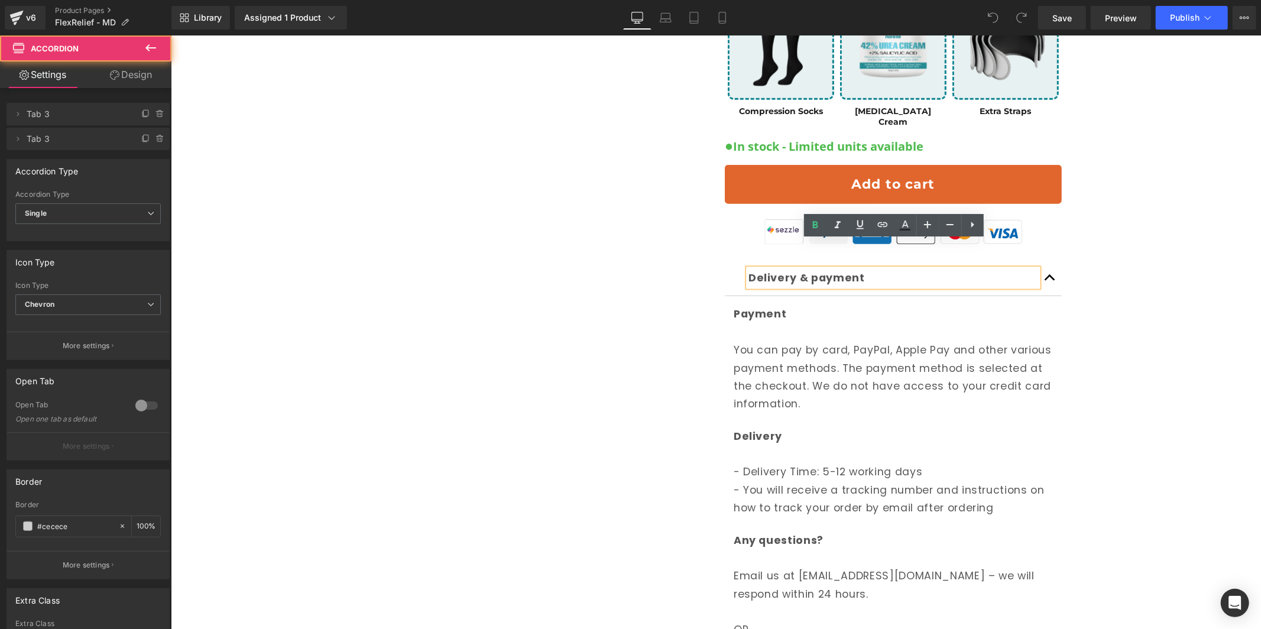
scroll to position [976, 0]
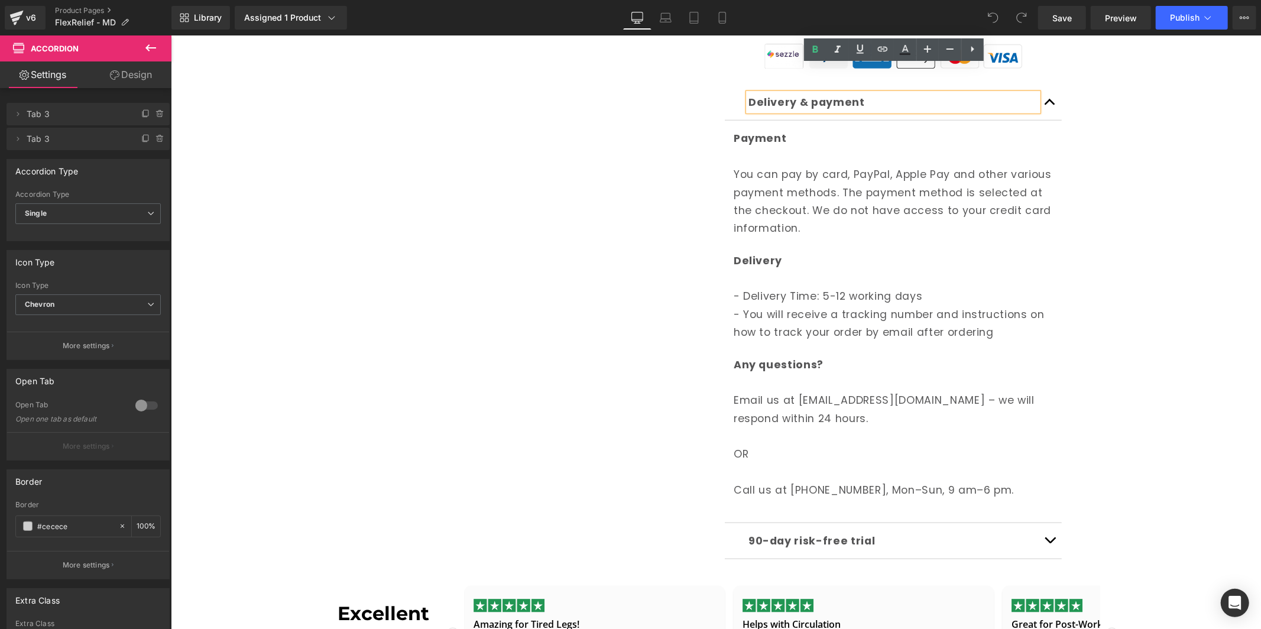
click at [806, 400] on div "Any questions? Email us at [EMAIL_ADDRESS][DOMAIN_NAME] – we will respond withi…" at bounding box center [892, 434] width 319 height 158
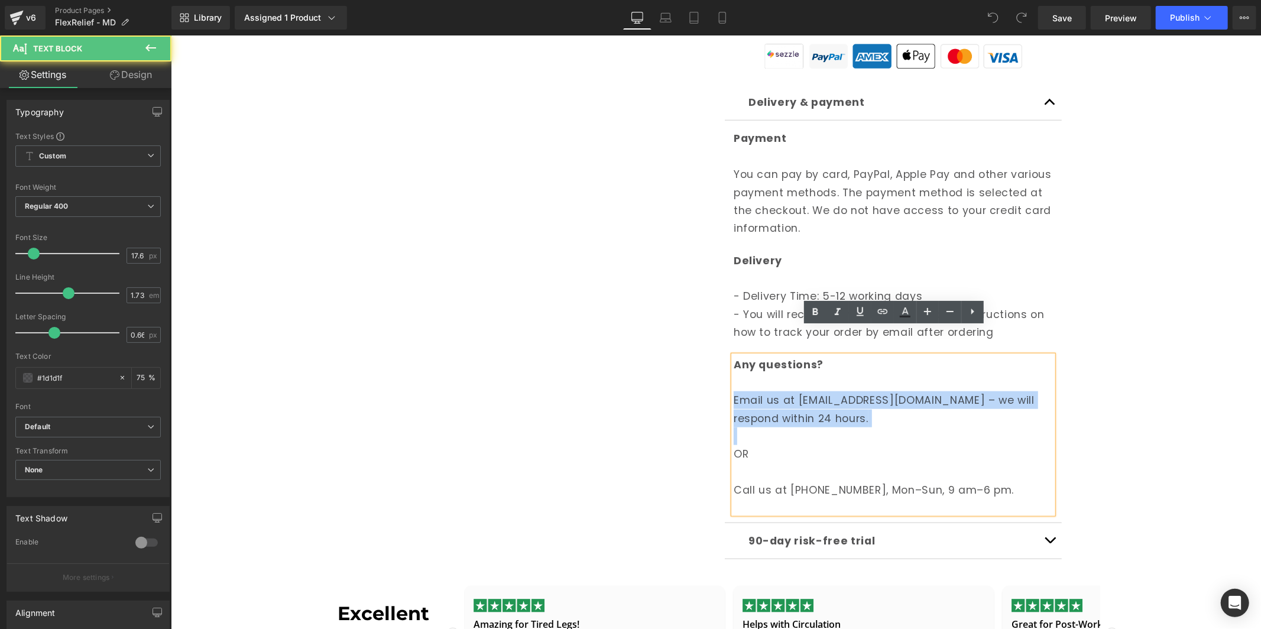
click at [806, 400] on div "Any questions? Email us at [EMAIL_ADDRESS][DOMAIN_NAME] – we will respond withi…" at bounding box center [892, 434] width 319 height 158
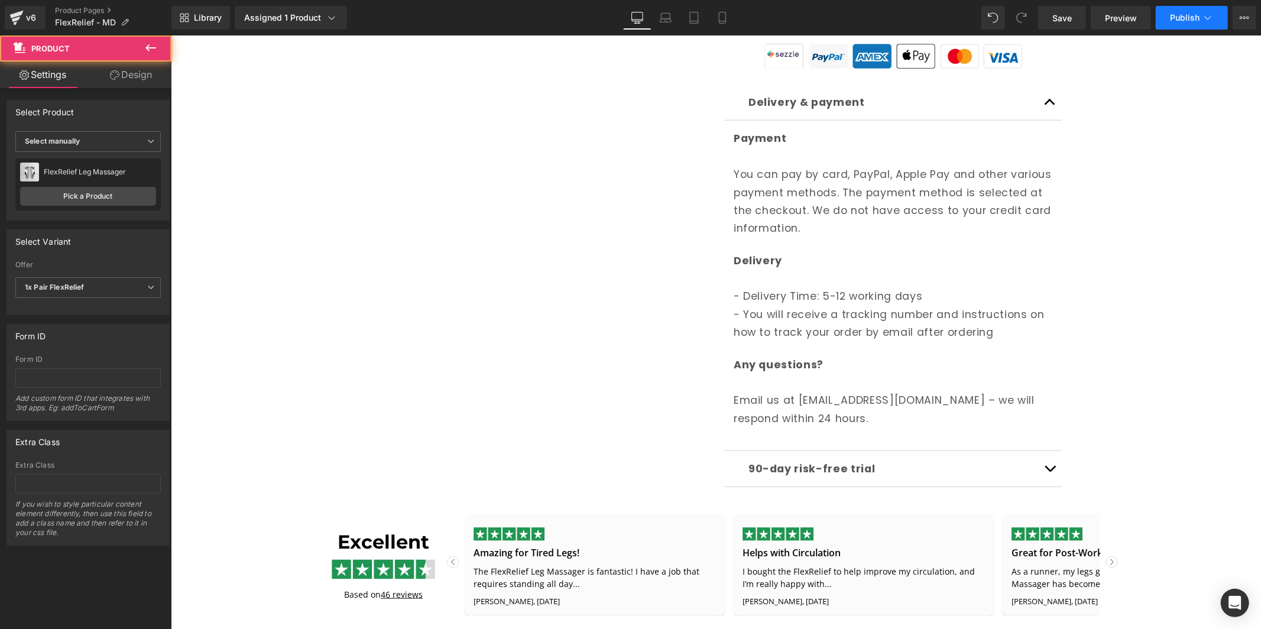
click at [1175, 13] on span "Publish" at bounding box center [1184, 17] width 30 height 9
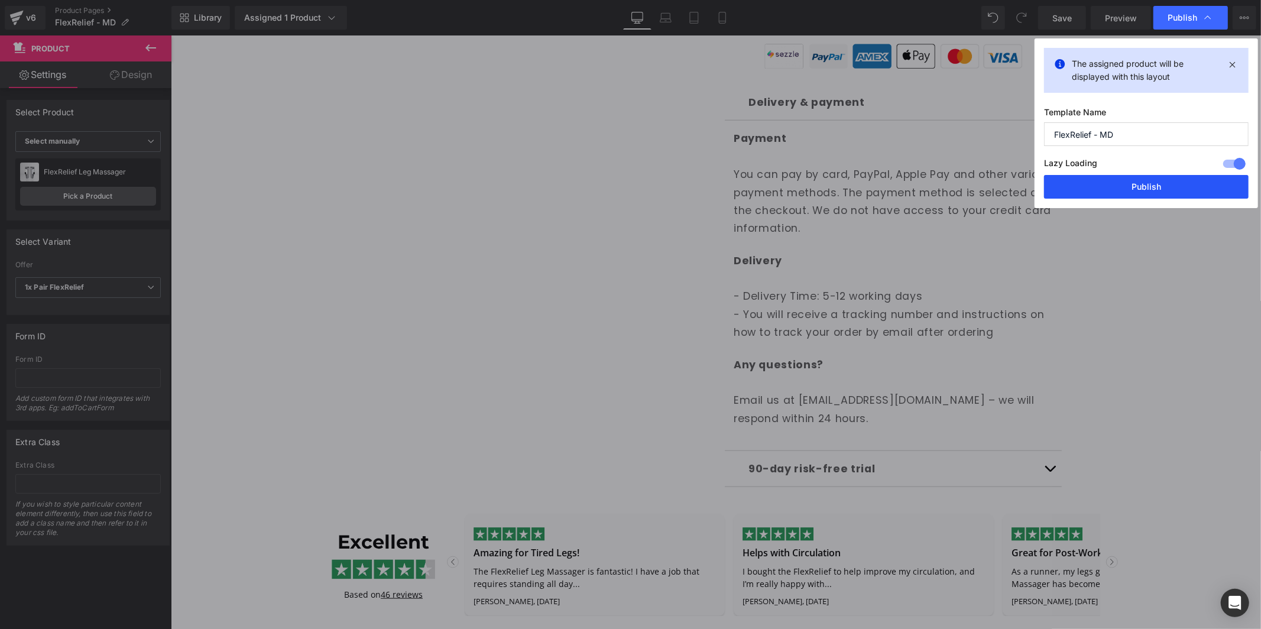
drag, startPoint x: 1137, startPoint y: 189, endPoint x: 966, endPoint y: 153, distance: 175.0
click at [1137, 189] on button "Publish" at bounding box center [1146, 187] width 204 height 24
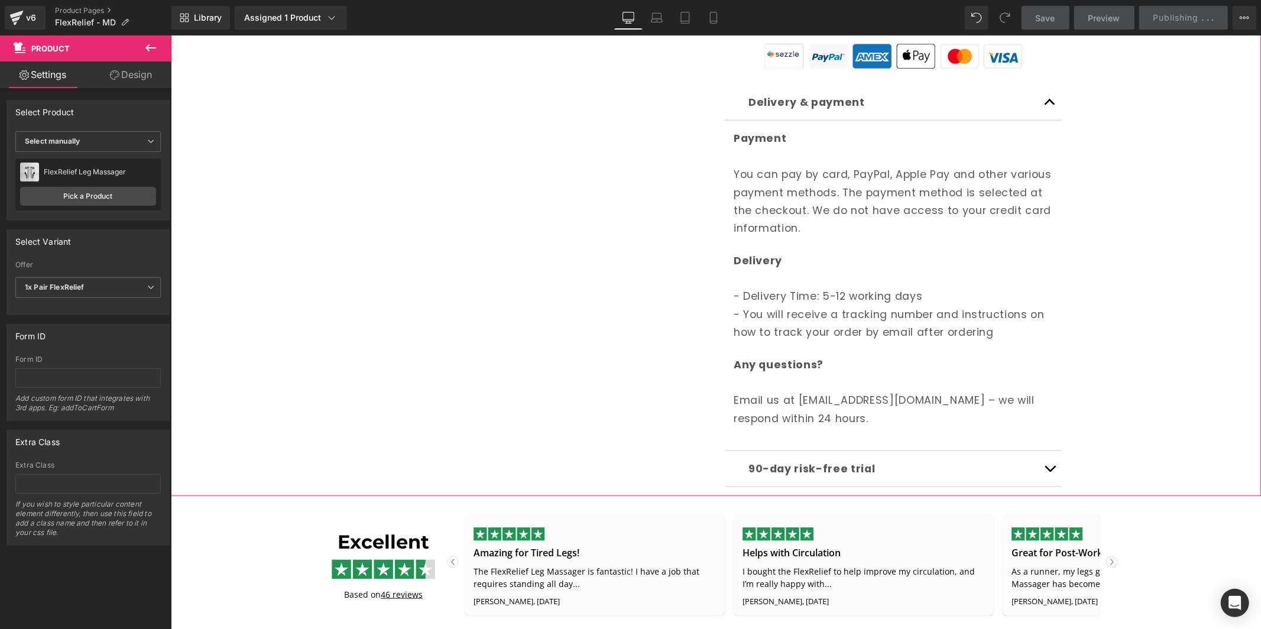
scroll to position [989, 0]
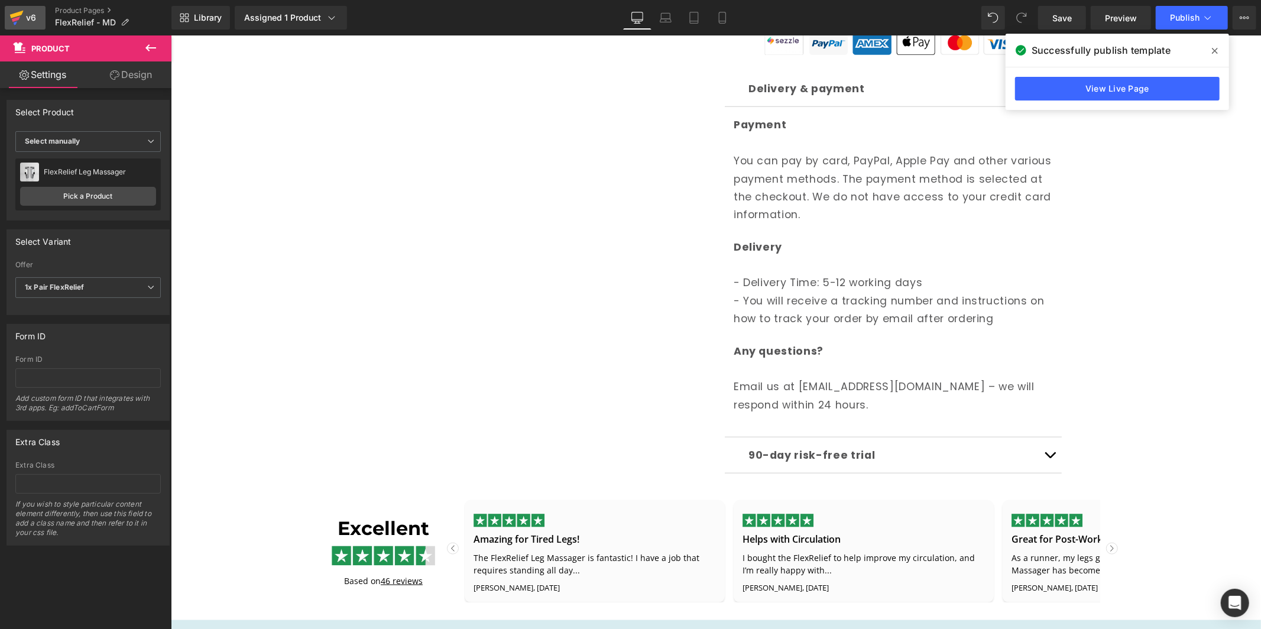
click at [31, 14] on div "v6" at bounding box center [31, 17] width 15 height 15
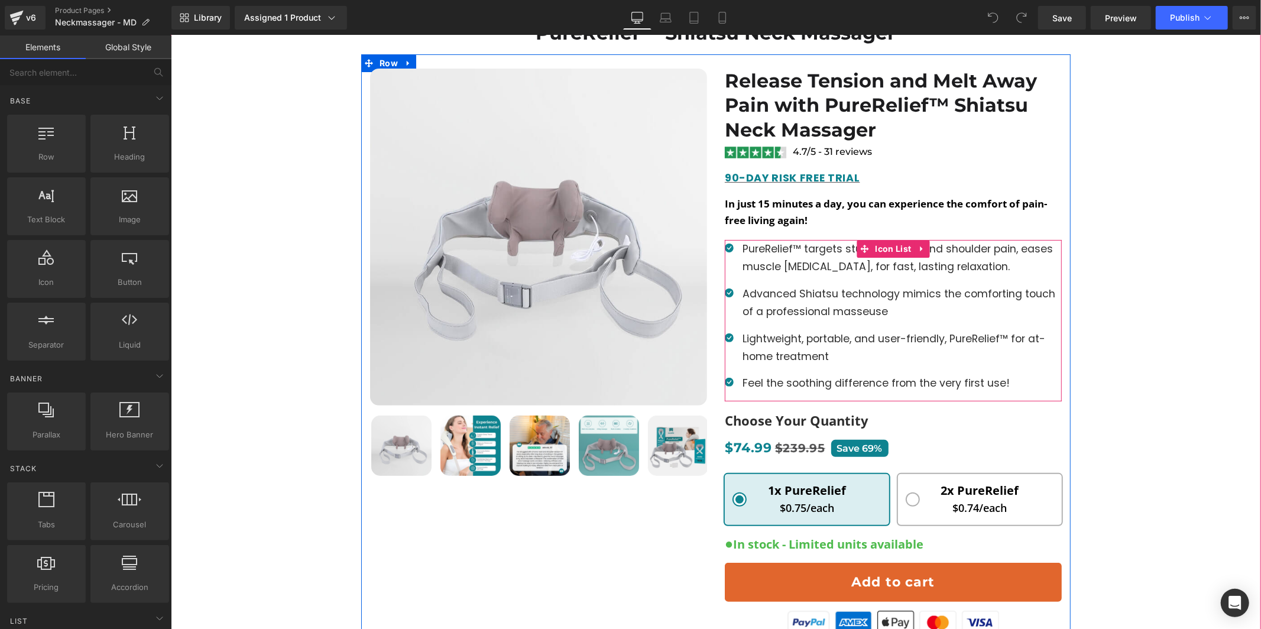
scroll to position [512, 0]
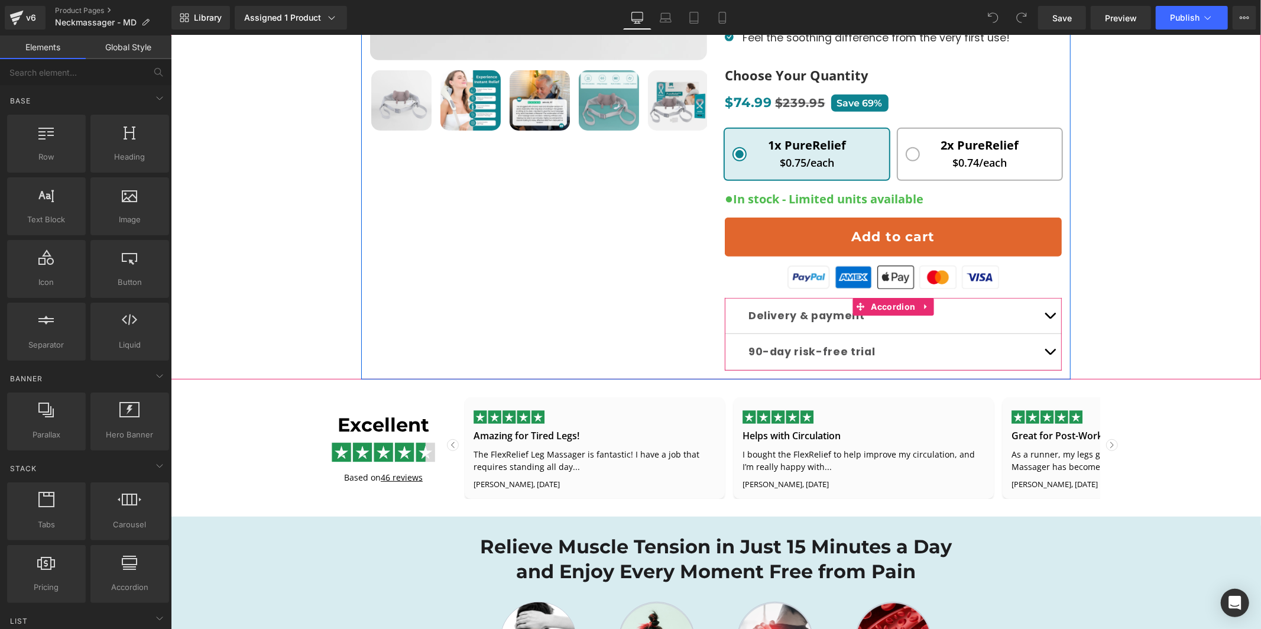
click at [869, 306] on div "Delivery & payment Text Block" at bounding box center [893, 315] width 290 height 18
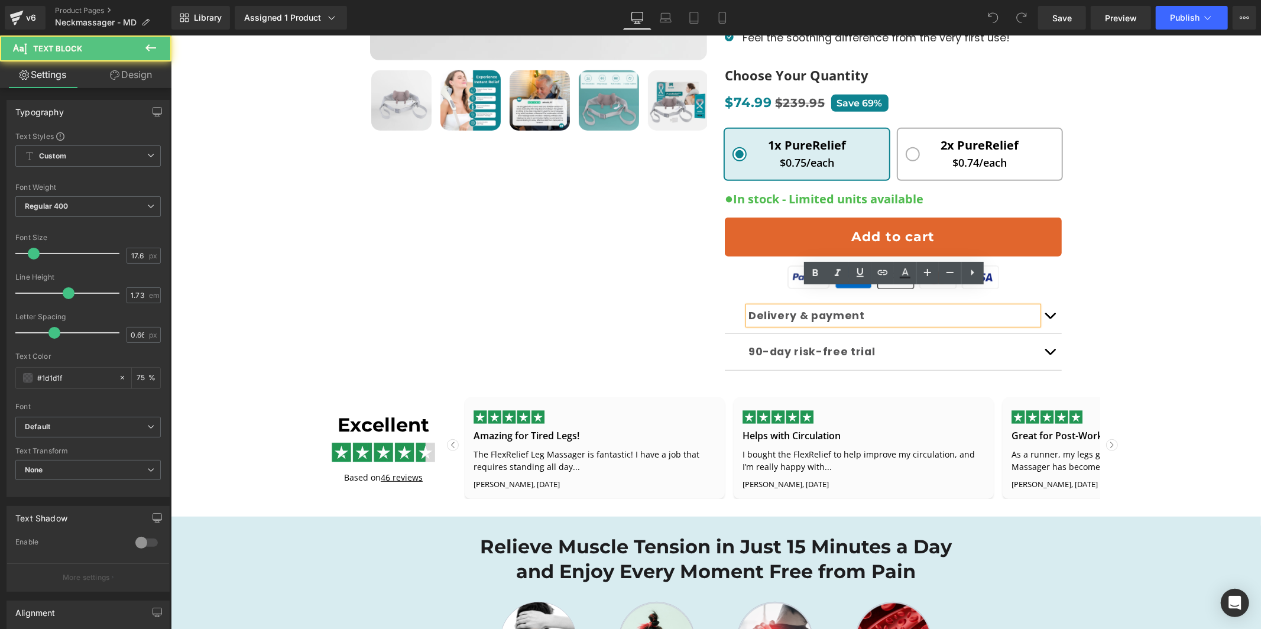
click at [1037, 306] on div "Delivery & payment" at bounding box center [893, 315] width 290 height 18
click at [1050, 297] on button "button" at bounding box center [1049, 314] width 24 height 35
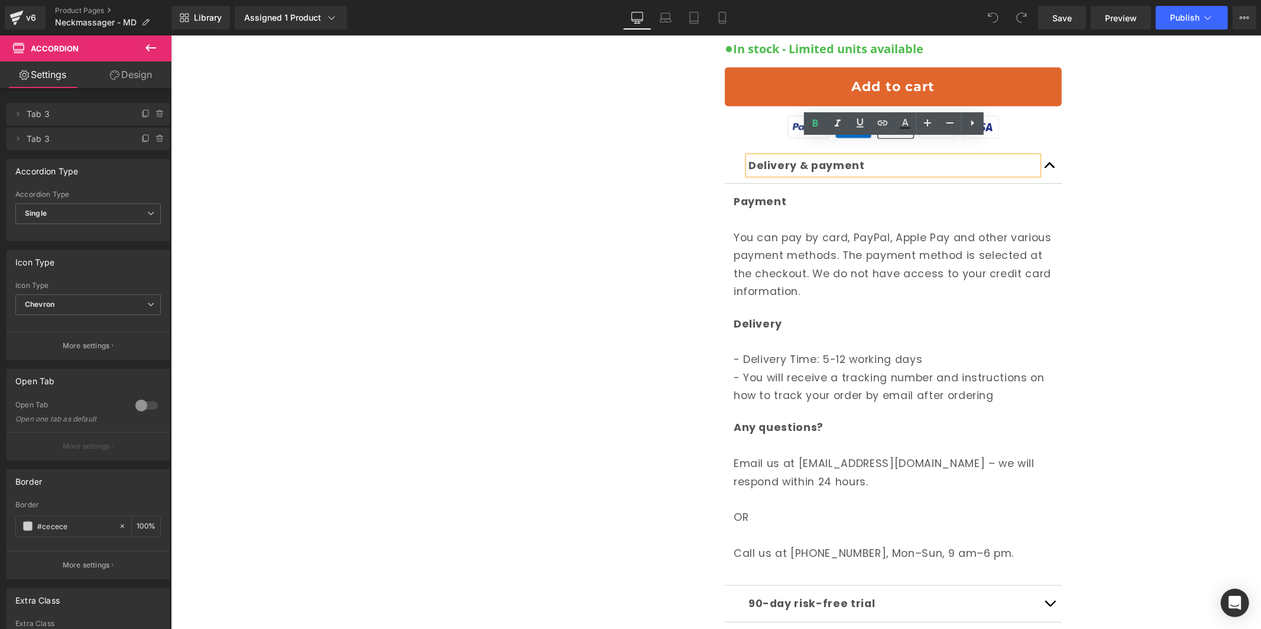
scroll to position [664, 0]
click at [795, 468] on p "Email us at [EMAIL_ADDRESS][DOMAIN_NAME] – we will respond within 24 hours." at bounding box center [892, 471] width 319 height 36
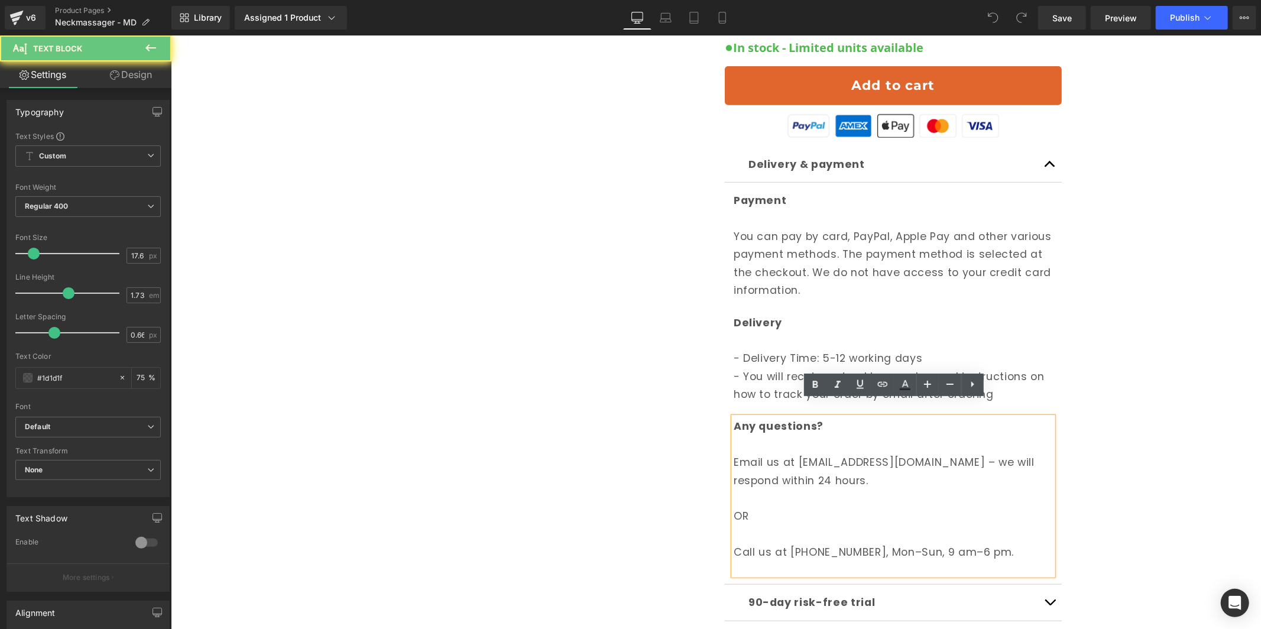
click at [796, 466] on p "Email us at [EMAIL_ADDRESS][DOMAIN_NAME] – we will respond within 24 hours." at bounding box center [892, 471] width 319 height 36
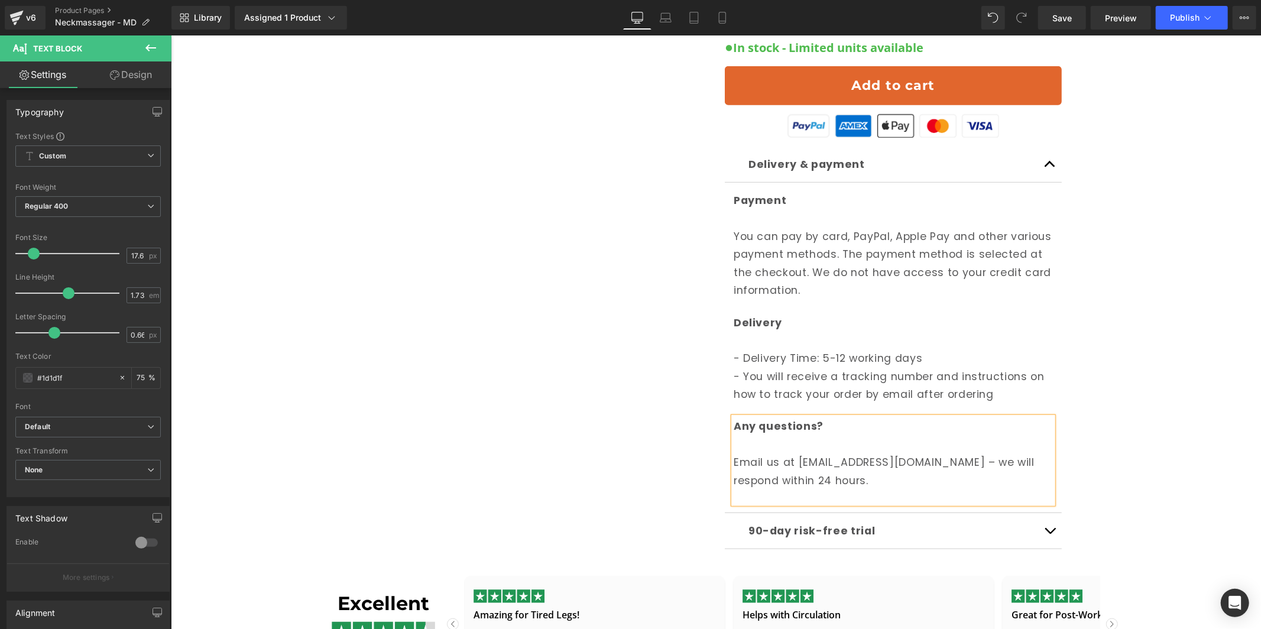
click at [1217, 284] on div "Break Free from Neck and Shoulder Pain with PureRelief™ Shiatsu Neck Massager H…" at bounding box center [715, 24] width 1078 height 1067
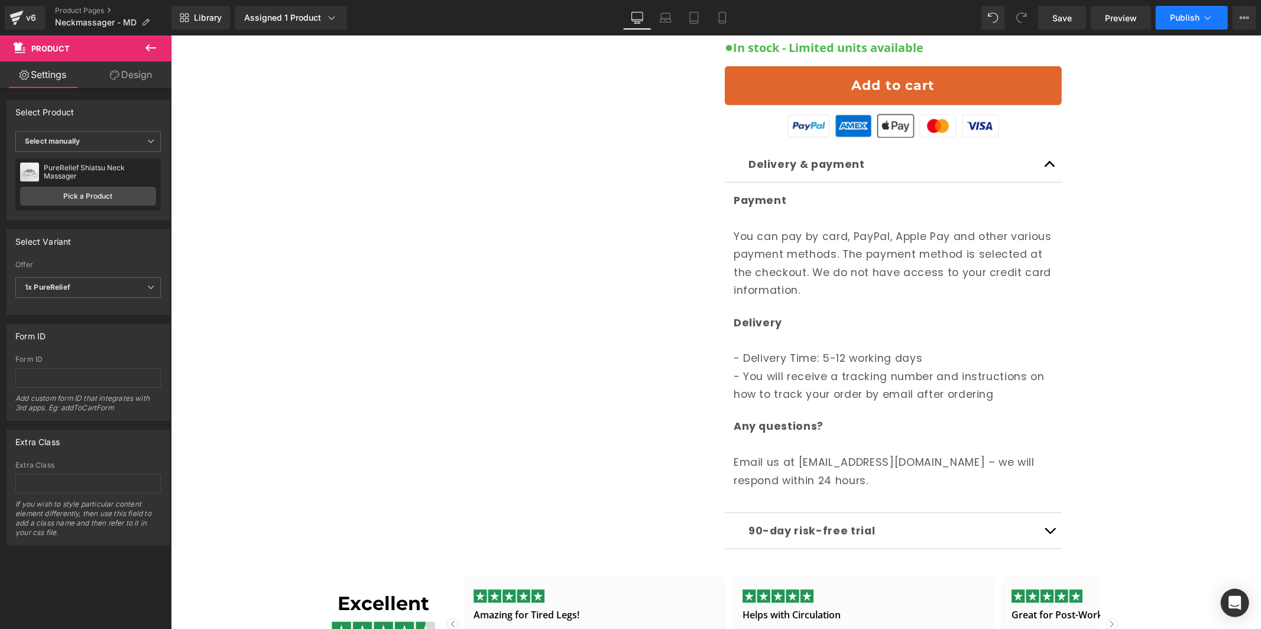
click at [1178, 16] on span "Publish" at bounding box center [1184, 17] width 30 height 9
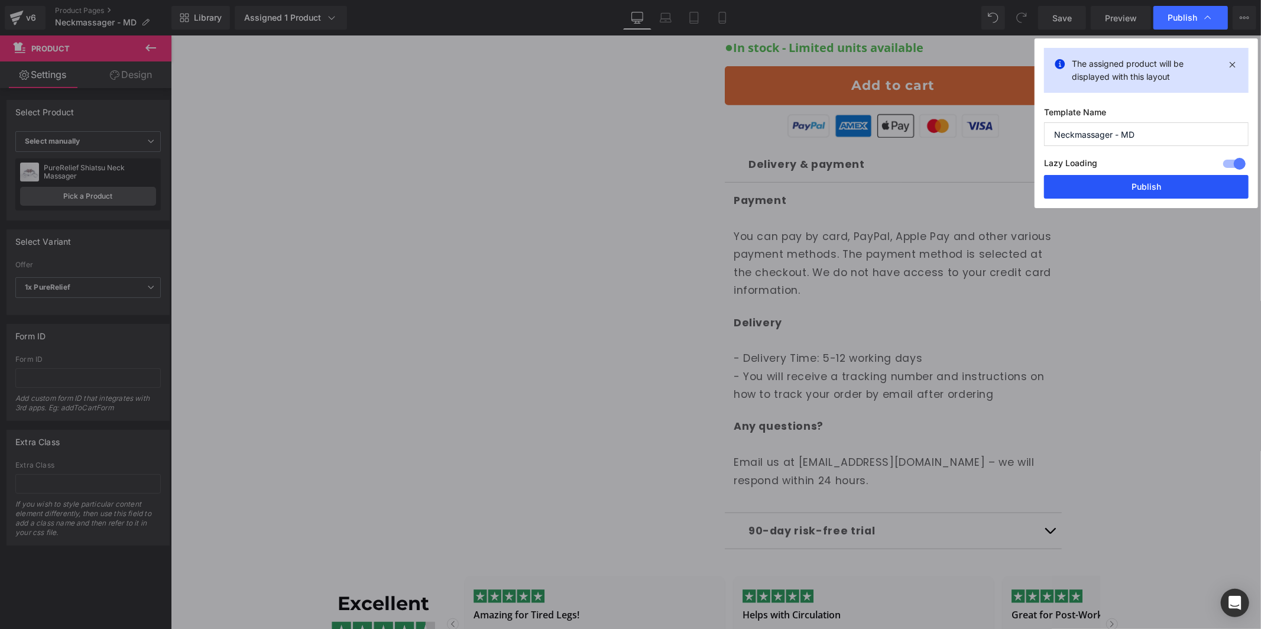
click at [1177, 192] on button "Publish" at bounding box center [1146, 187] width 204 height 24
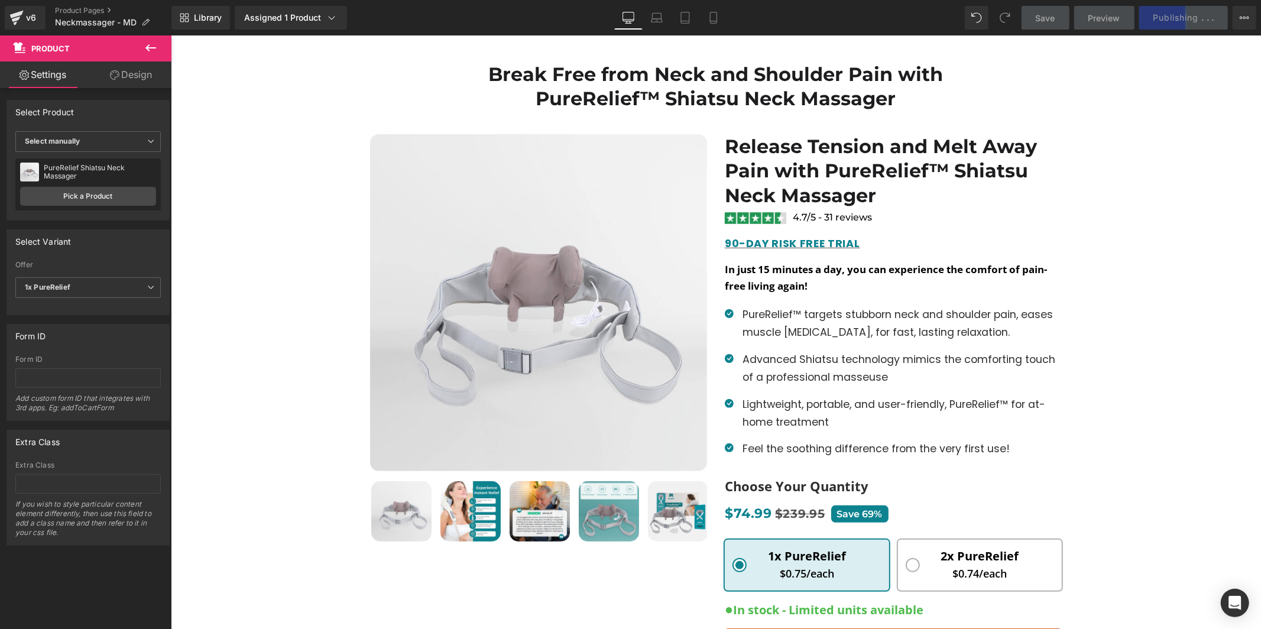
scroll to position [172, 0]
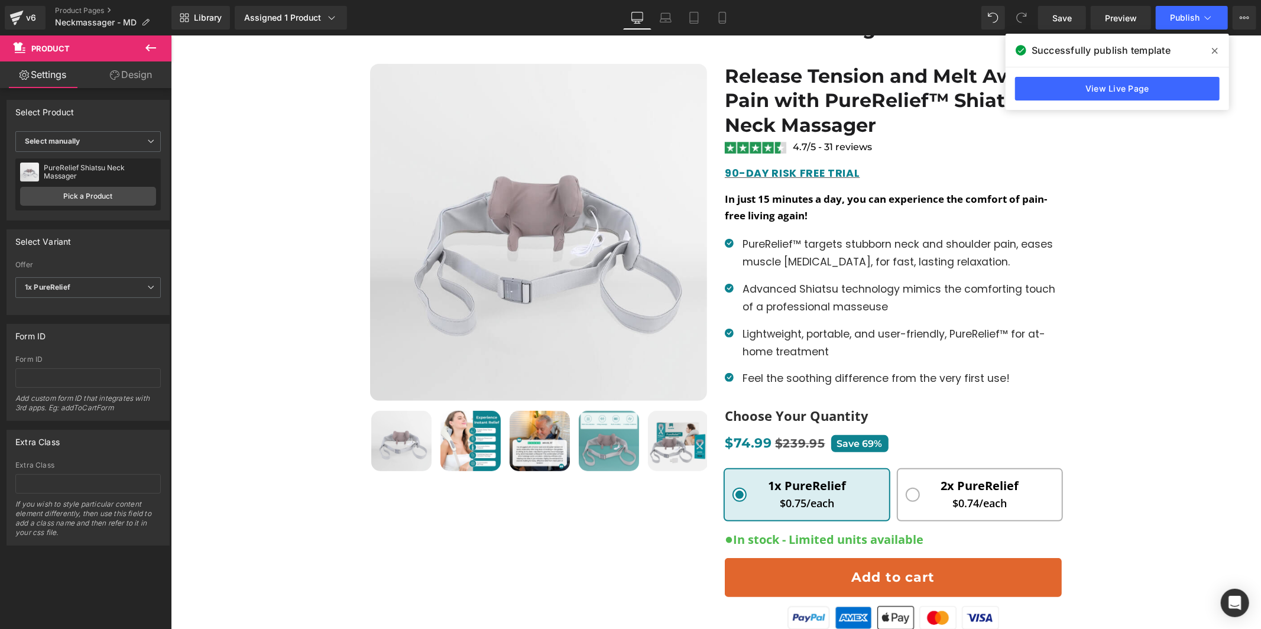
click at [1208, 50] on span at bounding box center [1214, 50] width 19 height 19
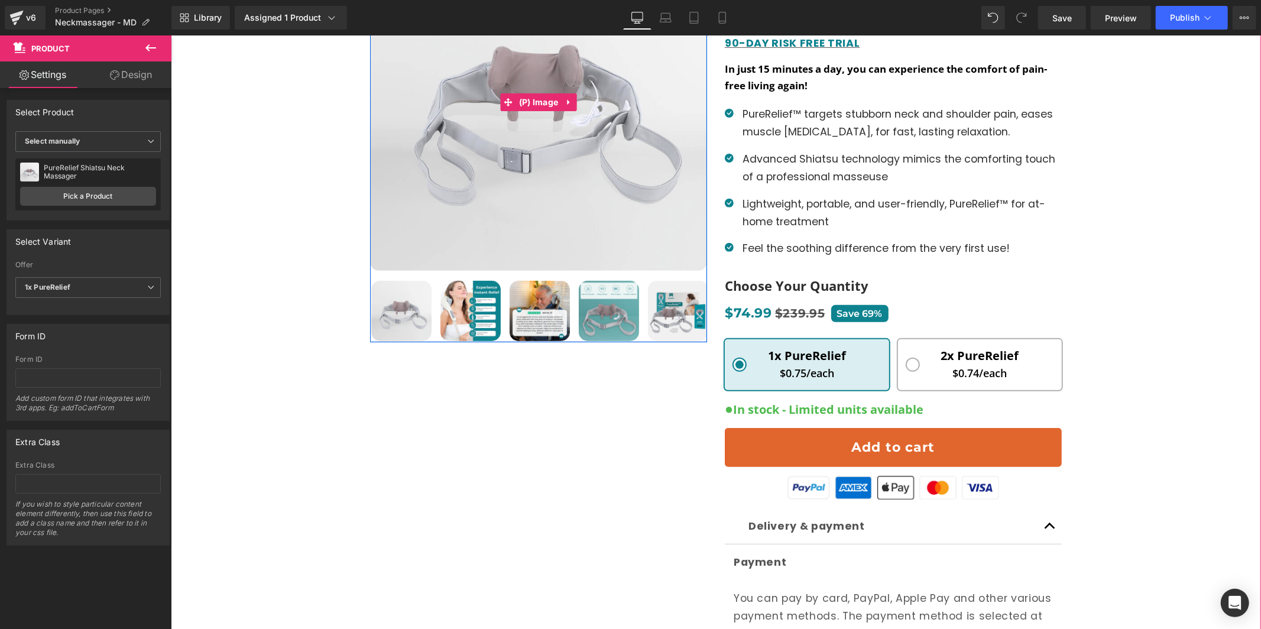
scroll to position [304, 0]
